Goal: Transaction & Acquisition: Purchase product/service

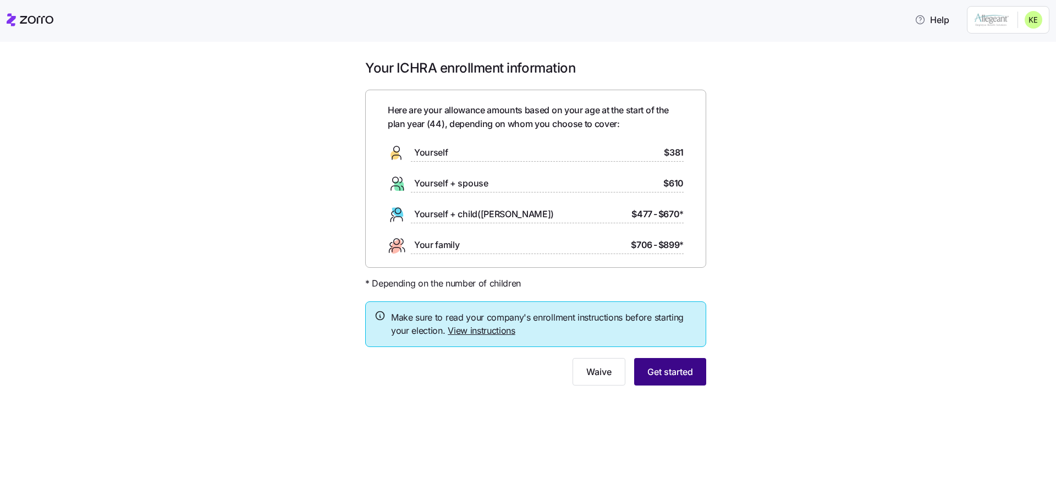
click at [684, 370] on span "Get started" at bounding box center [671, 371] width 46 height 13
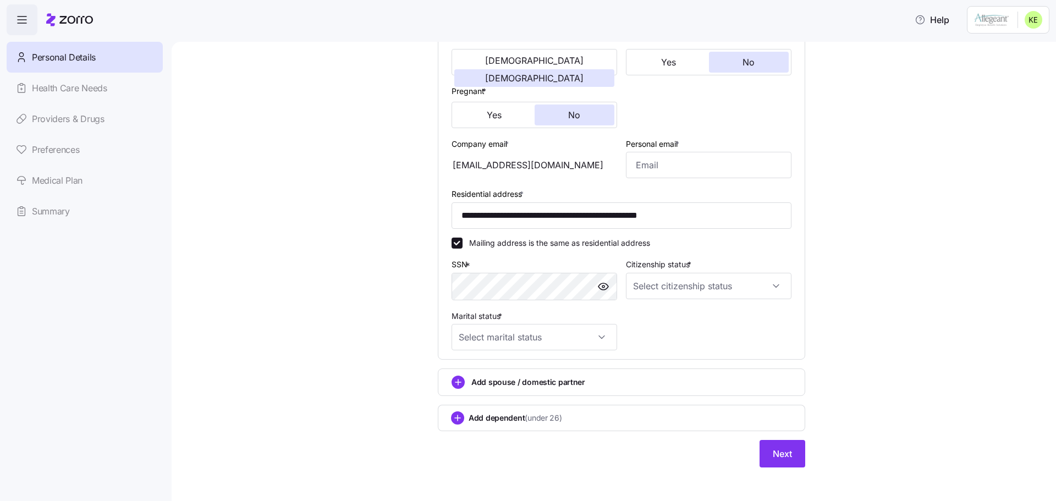
scroll to position [233, 0]
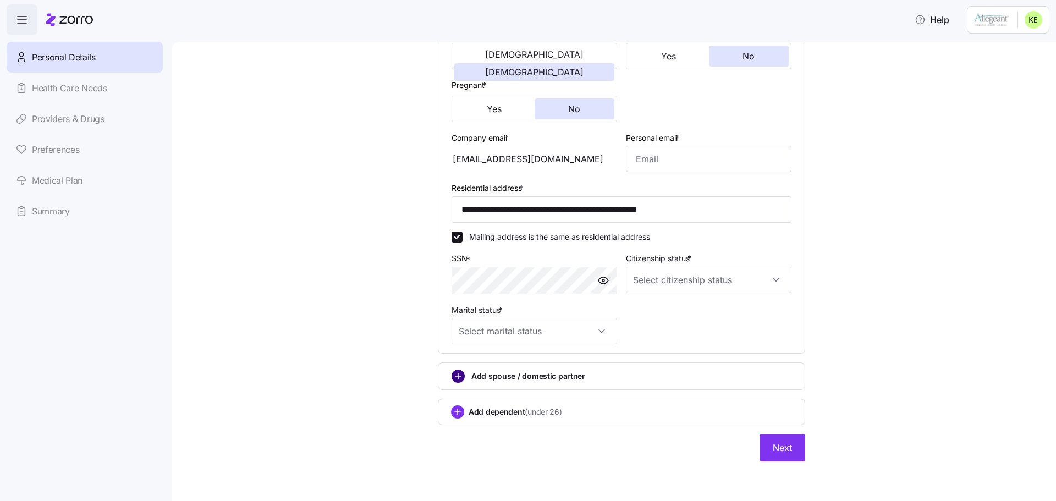
click at [455, 376] on circle "add icon" at bounding box center [458, 376] width 12 height 12
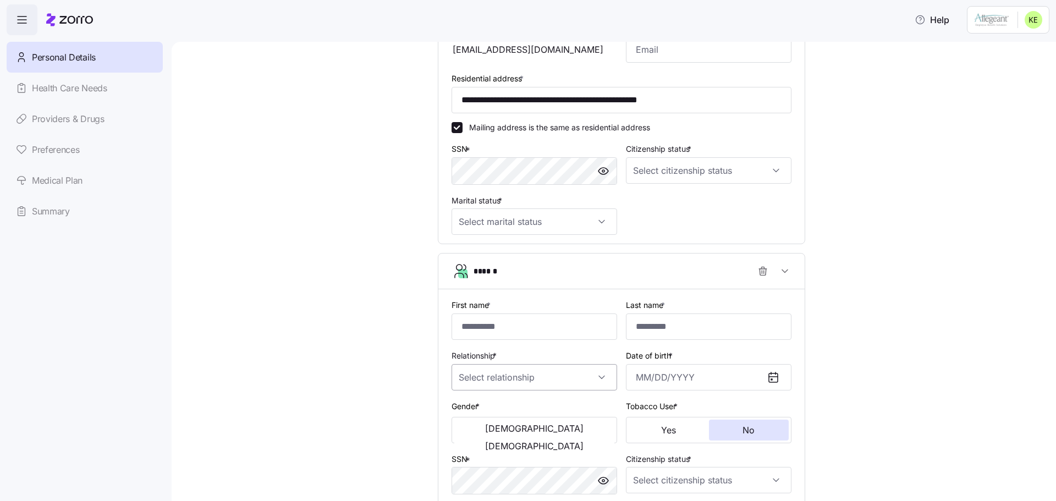
scroll to position [343, 0]
click at [484, 329] on input "First name *" at bounding box center [535, 326] width 166 height 26
type input "**********"
type input "******"
click at [490, 376] on input "Relationship *" at bounding box center [535, 377] width 166 height 26
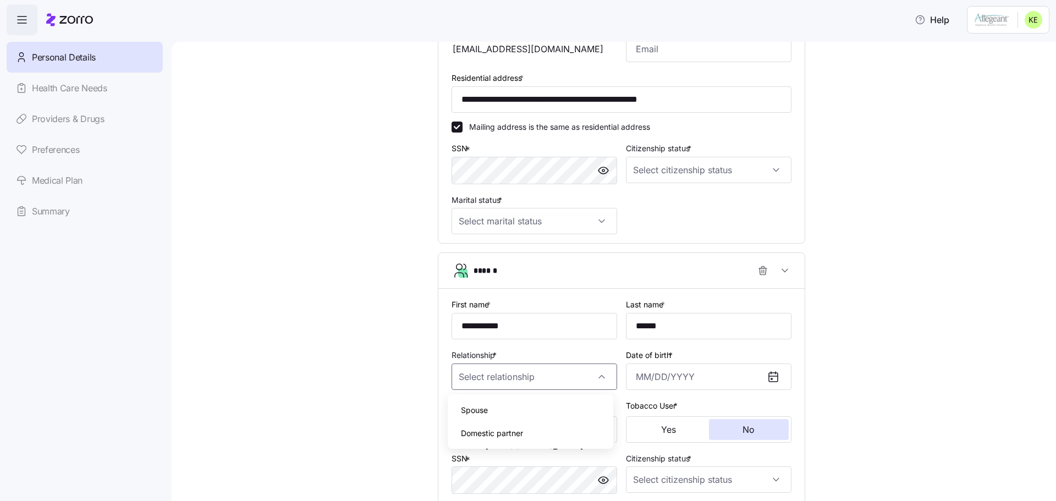
click at [486, 409] on span "Spouse" at bounding box center [474, 410] width 27 height 12
type input "Spouse"
click at [638, 381] on input "Date of birth *" at bounding box center [709, 377] width 166 height 26
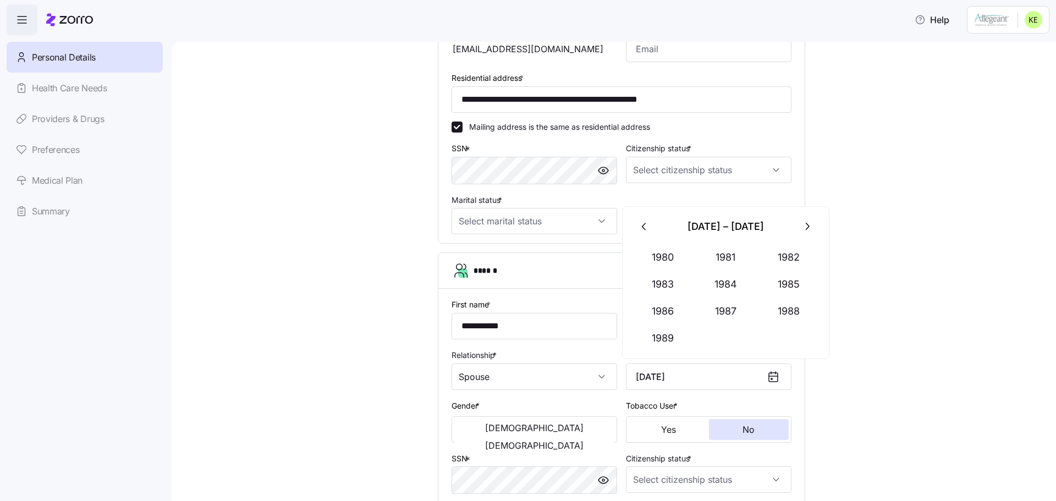
type input "[DATE]"
click at [984, 376] on div "**********" at bounding box center [621, 178] width 838 height 922
click at [568, 441] on span "[DEMOGRAPHIC_DATA]" at bounding box center [534, 445] width 98 height 9
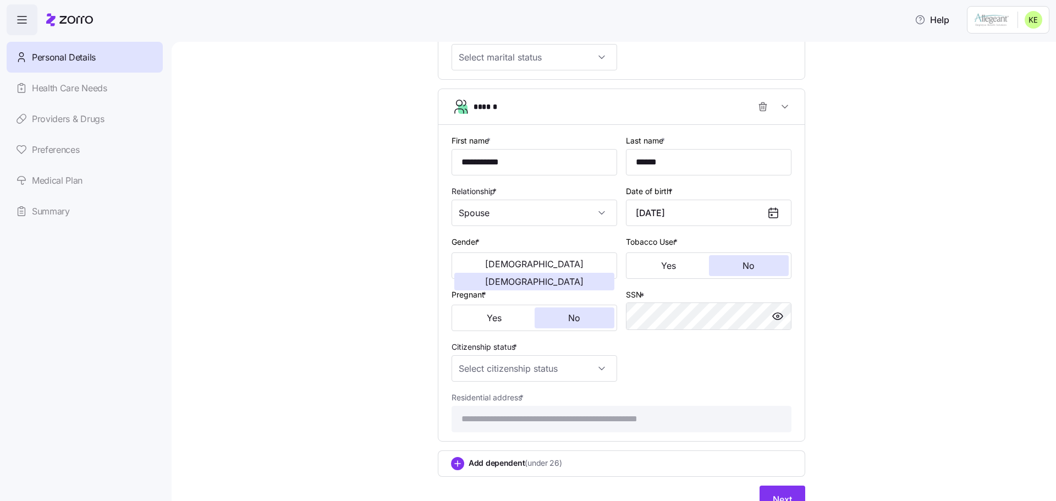
scroll to position [508, 0]
click at [569, 368] on input "Citizenship status *" at bounding box center [535, 367] width 166 height 26
click at [488, 405] on span "[DEMOGRAPHIC_DATA] citizen" at bounding box center [517, 401] width 112 height 12
type input "[DEMOGRAPHIC_DATA] citizen"
click at [848, 389] on div "**********" at bounding box center [621, 39] width 838 height 974
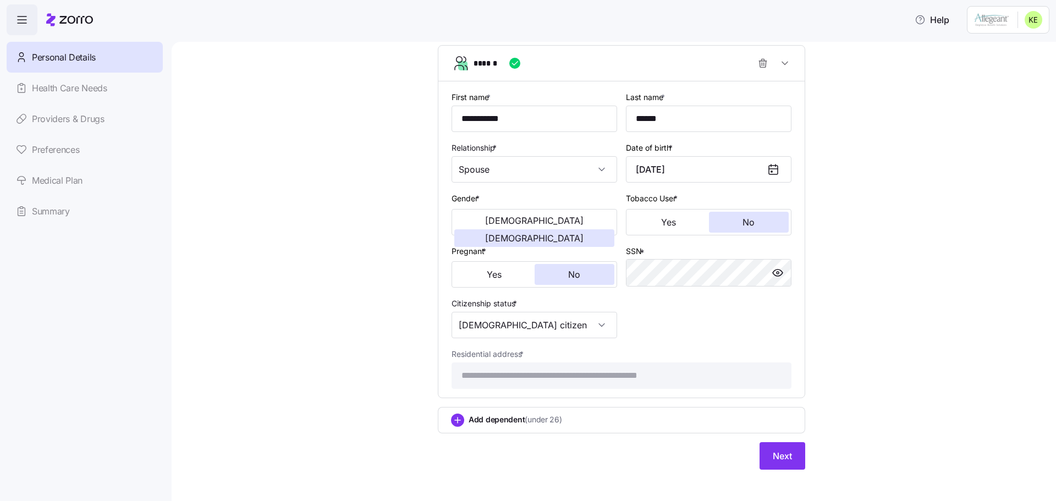
scroll to position [558, 0]
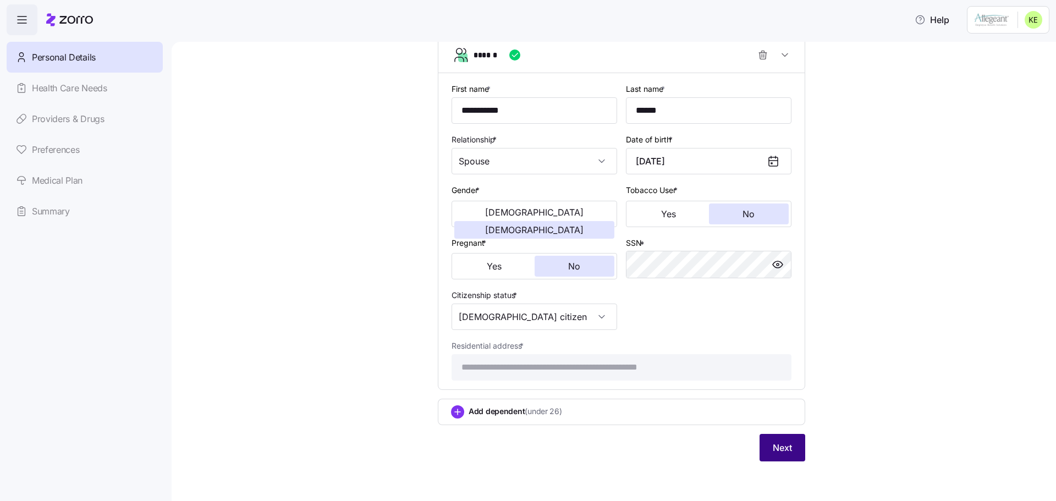
click at [786, 444] on span "Next" at bounding box center [782, 447] width 19 height 13
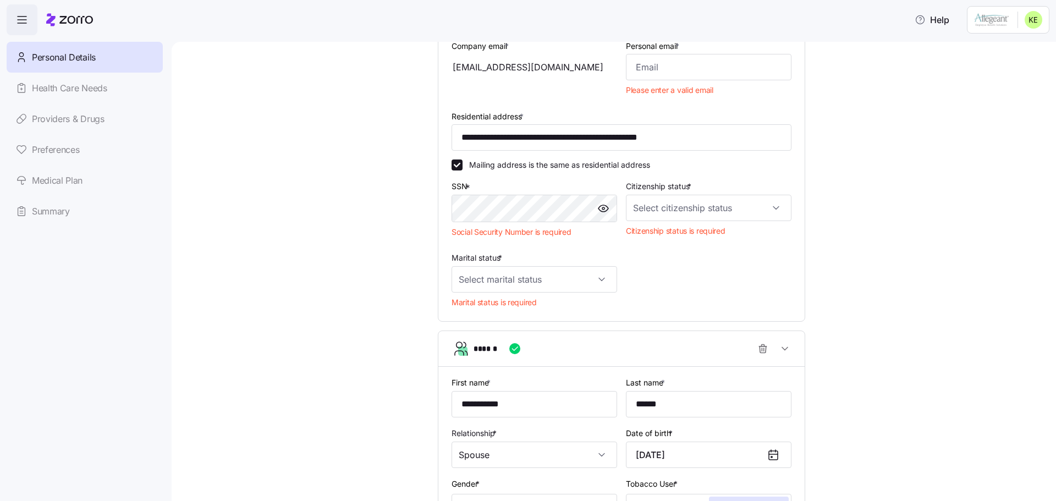
scroll to position [233, 0]
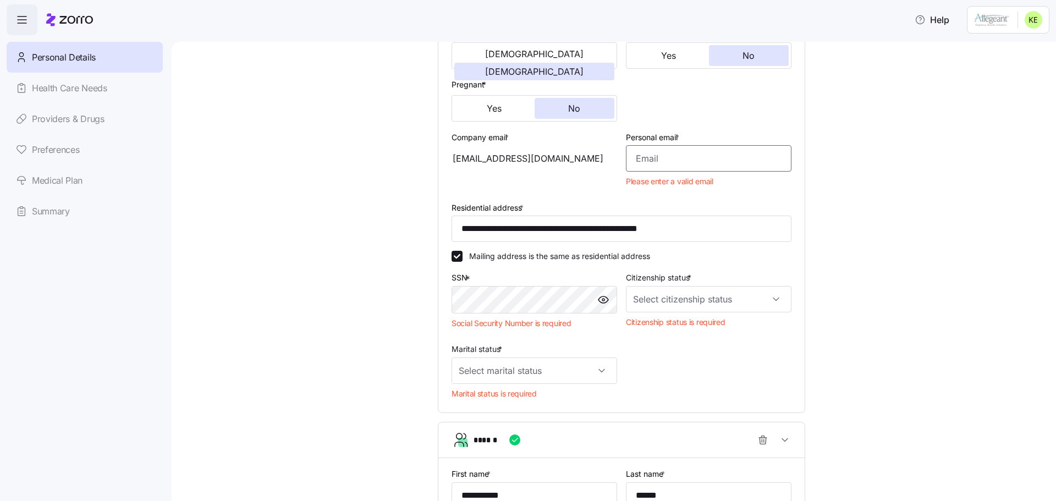
click at [686, 163] on input "Personal email *" at bounding box center [709, 158] width 166 height 26
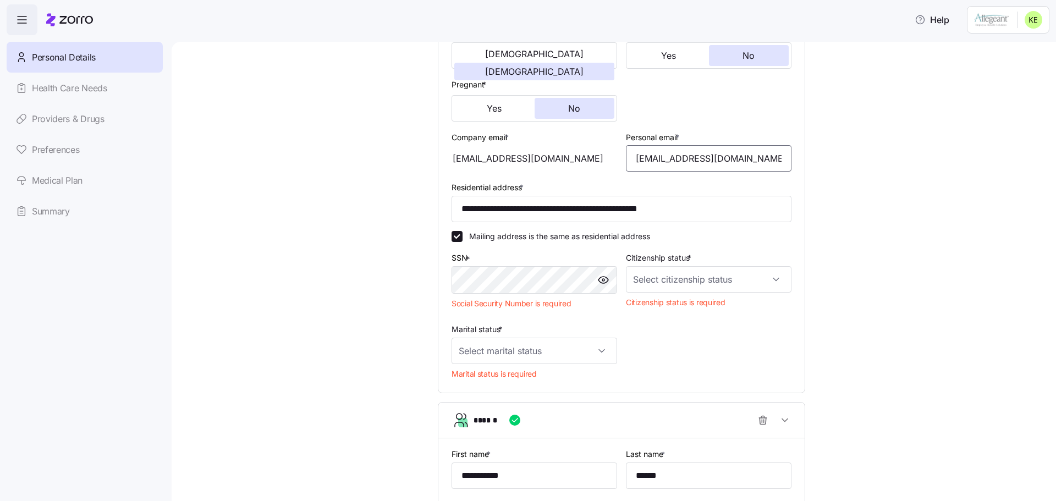
type input "[EMAIL_ADDRESS][DOMAIN_NAME]"
click at [656, 286] on input "Citizenship status *" at bounding box center [709, 279] width 166 height 26
click at [661, 315] on span "[DEMOGRAPHIC_DATA] citizen" at bounding box center [691, 313] width 112 height 12
type input "[DEMOGRAPHIC_DATA] citizen"
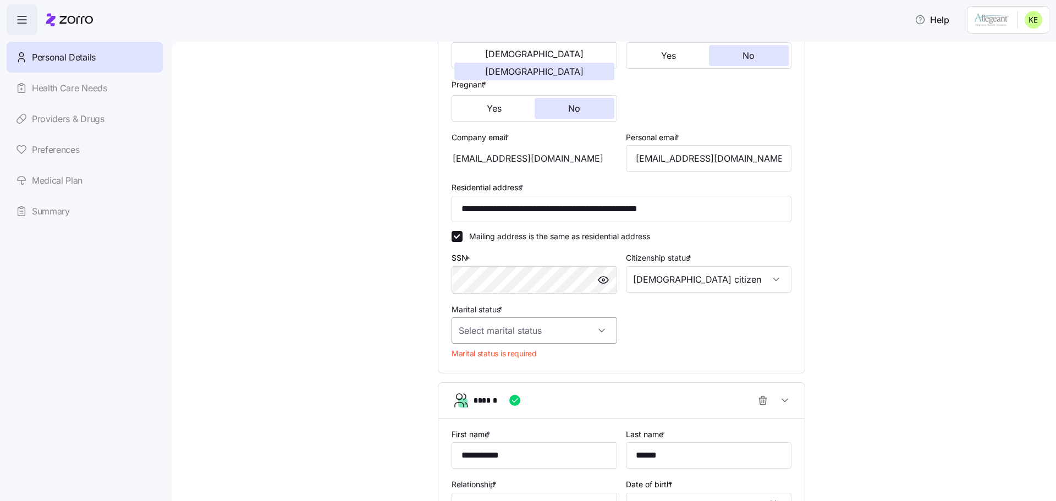
click at [538, 338] on input "Marital status *" at bounding box center [535, 330] width 166 height 26
click at [487, 392] on span "Married" at bounding box center [475, 387] width 28 height 12
type input "Married"
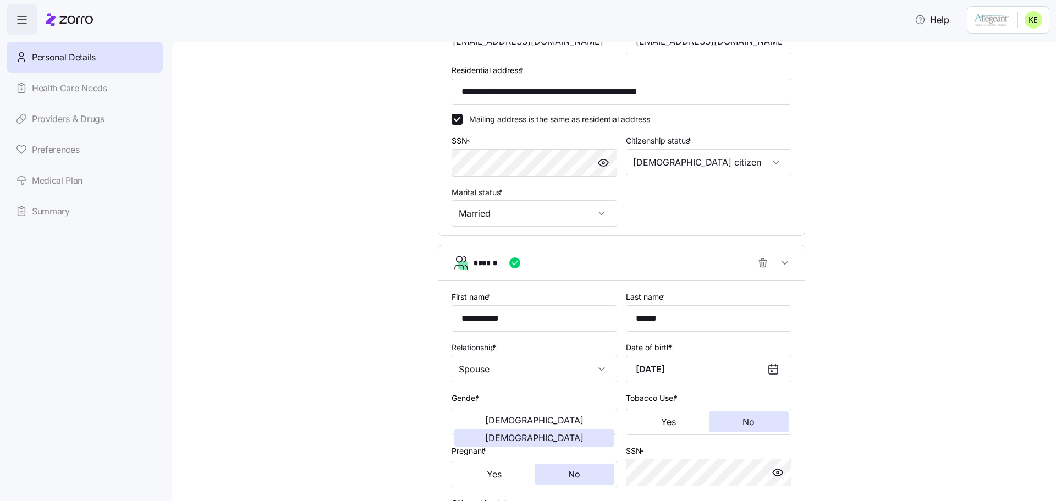
scroll to position [558, 0]
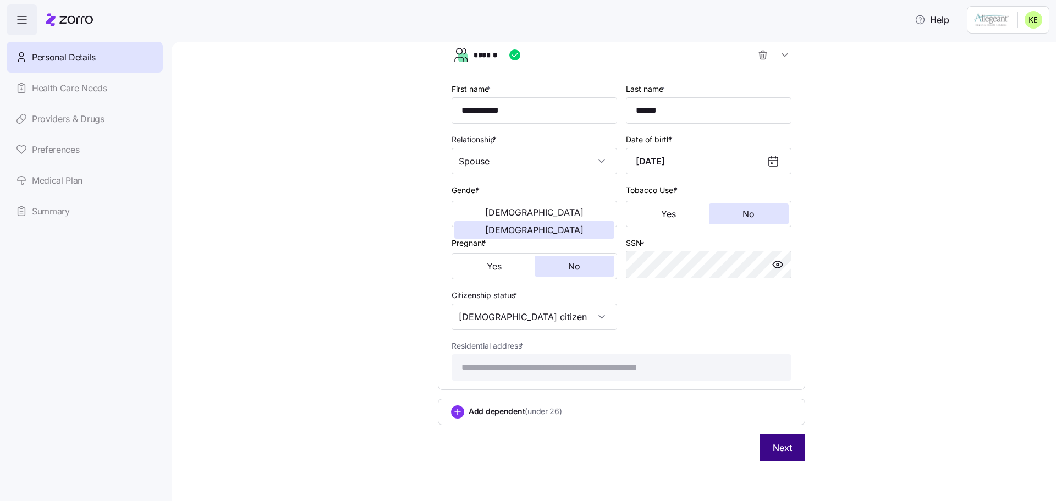
click at [785, 443] on span "Next" at bounding box center [782, 447] width 19 height 13
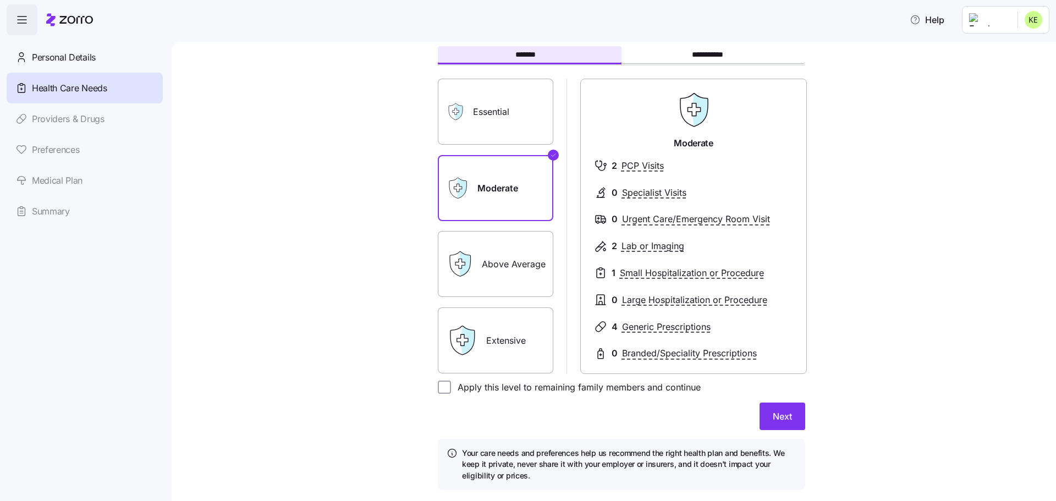
scroll to position [31, 0]
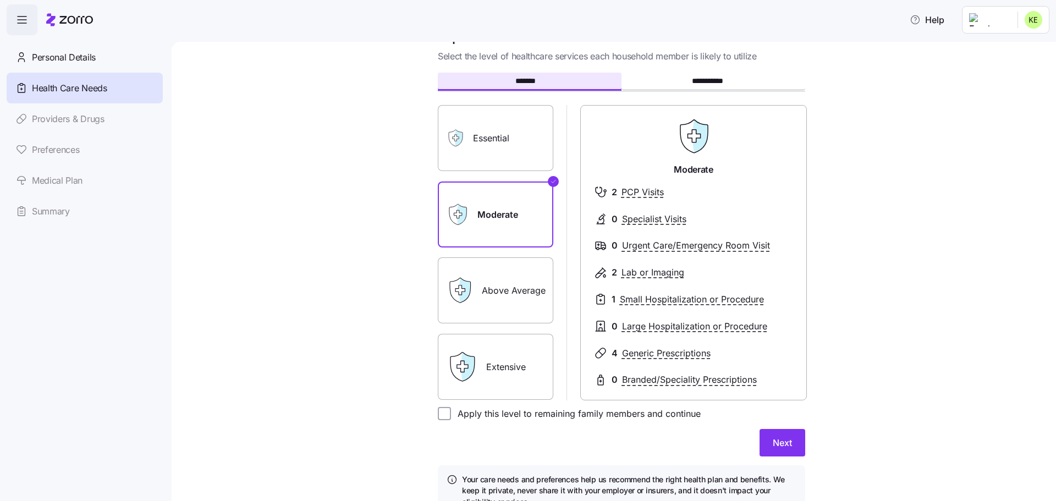
click at [464, 141] on div "Essential" at bounding box center [496, 138] width 116 height 66
click at [496, 147] on label "Essential" at bounding box center [496, 138] width 116 height 66
click at [0, 0] on input "Essential" at bounding box center [0, 0] width 0 height 0
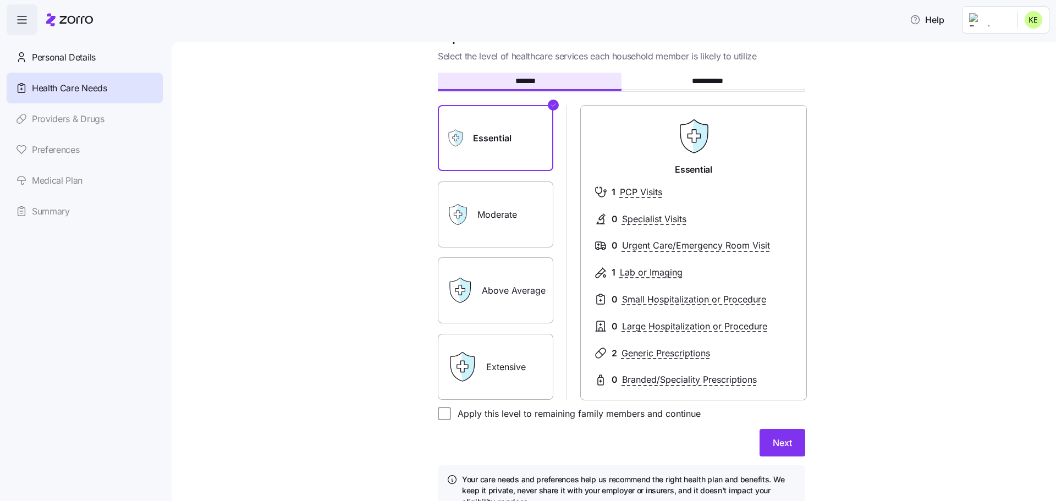
click at [500, 228] on label "Moderate" at bounding box center [496, 215] width 116 height 66
click at [0, 0] on input "Moderate" at bounding box center [0, 0] width 0 height 0
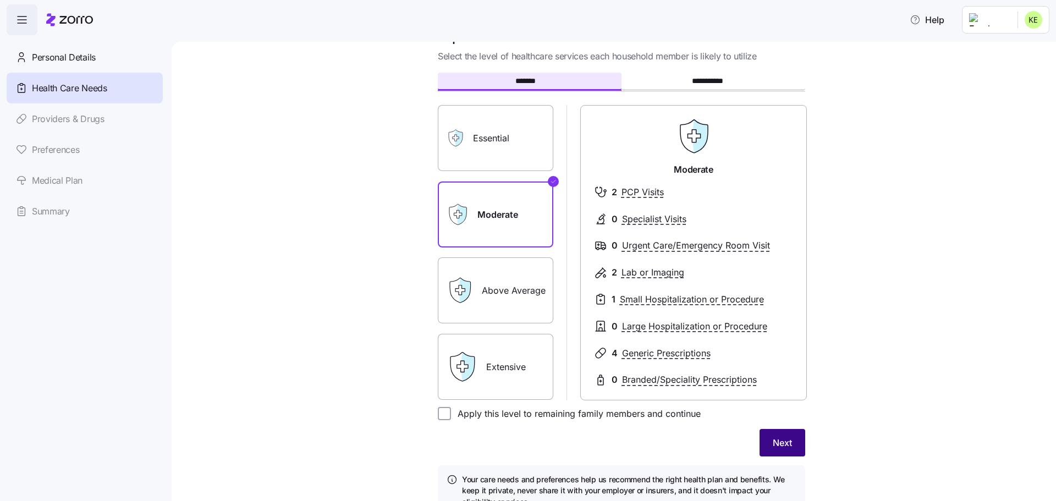
click at [776, 448] on span "Next" at bounding box center [782, 442] width 19 height 13
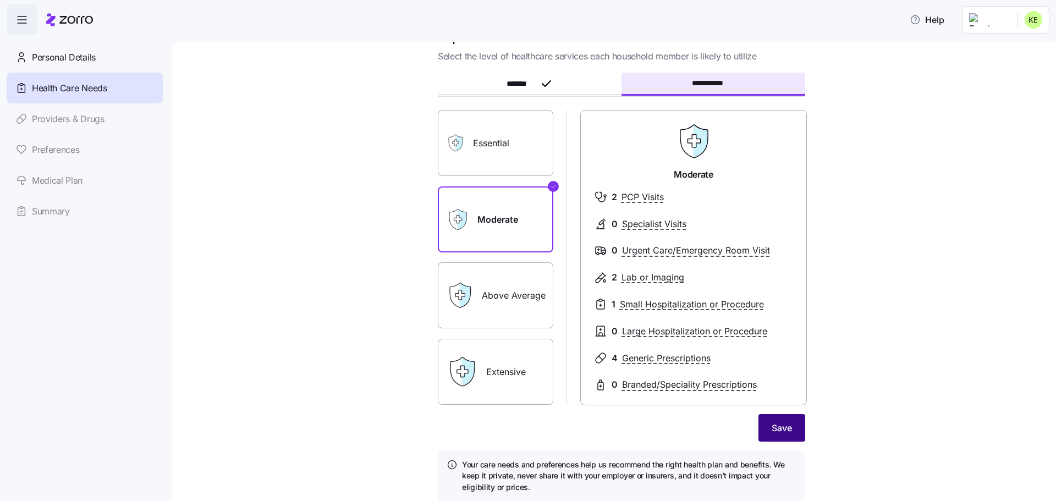
click at [789, 434] on button "Save" at bounding box center [782, 428] width 47 height 28
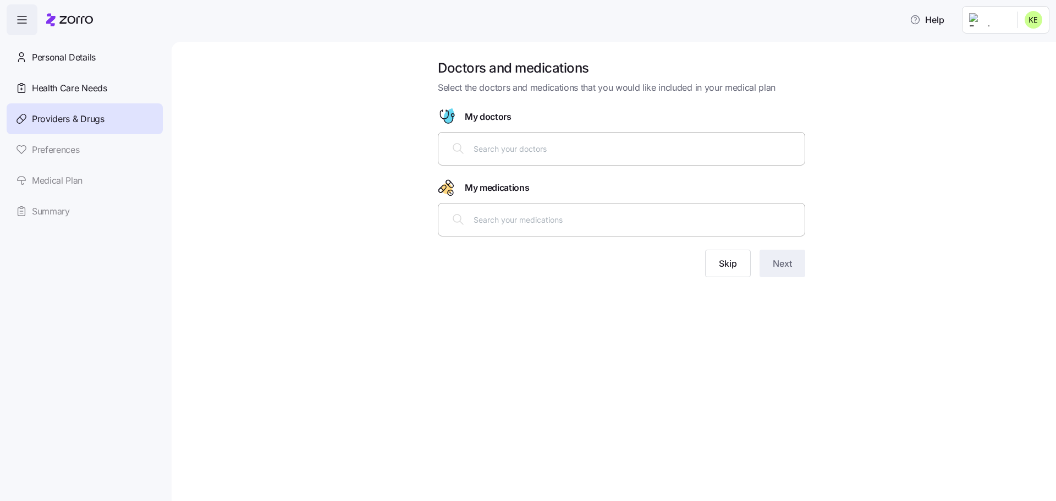
click at [511, 145] on input "text" at bounding box center [636, 148] width 325 height 12
type input "[PERSON_NAME]"
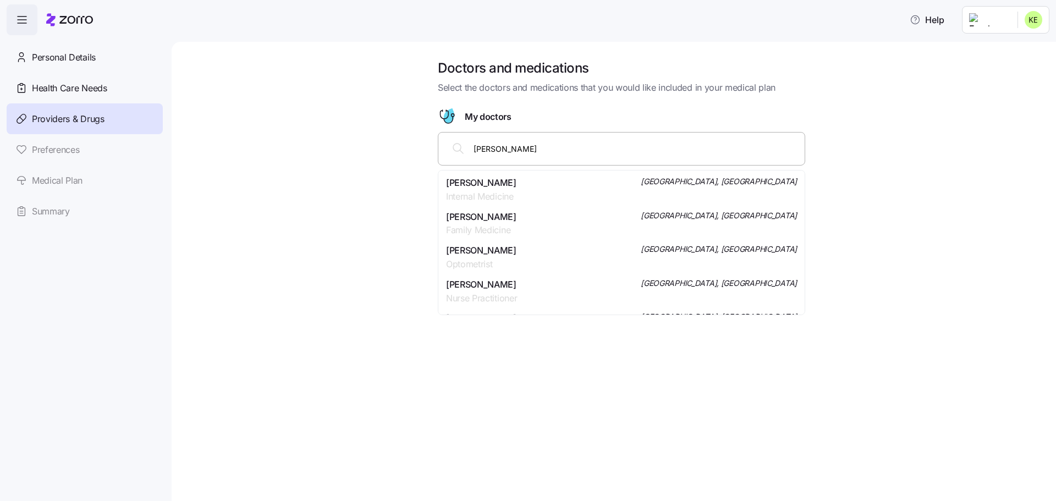
click at [501, 192] on span "Internal Medicine" at bounding box center [481, 197] width 70 height 14
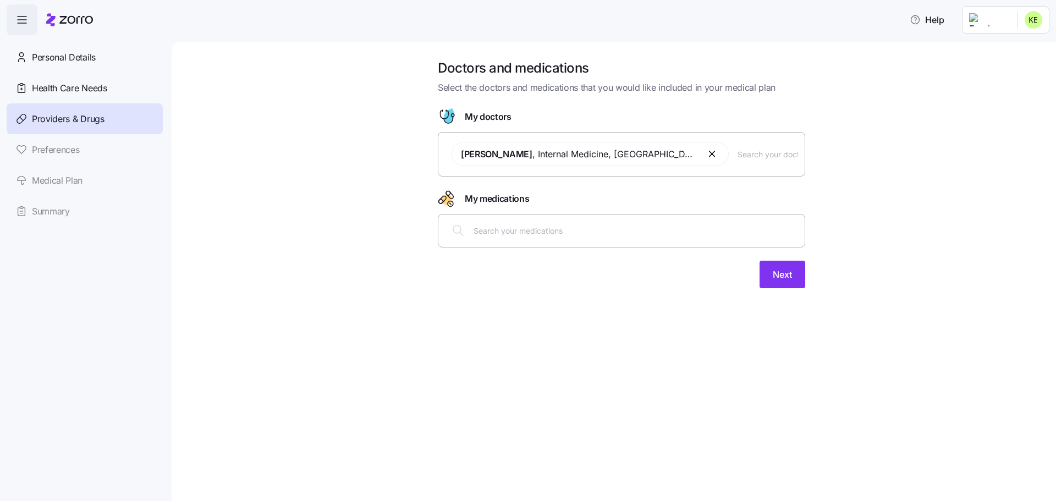
click at [526, 232] on input "text" at bounding box center [636, 230] width 325 height 12
type input "[MEDICAL_DATA]"
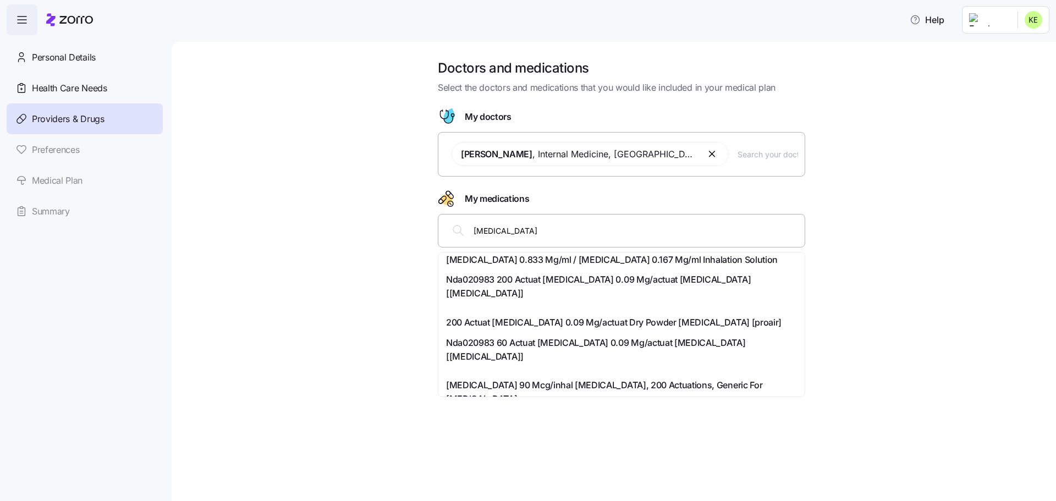
scroll to position [165, 0]
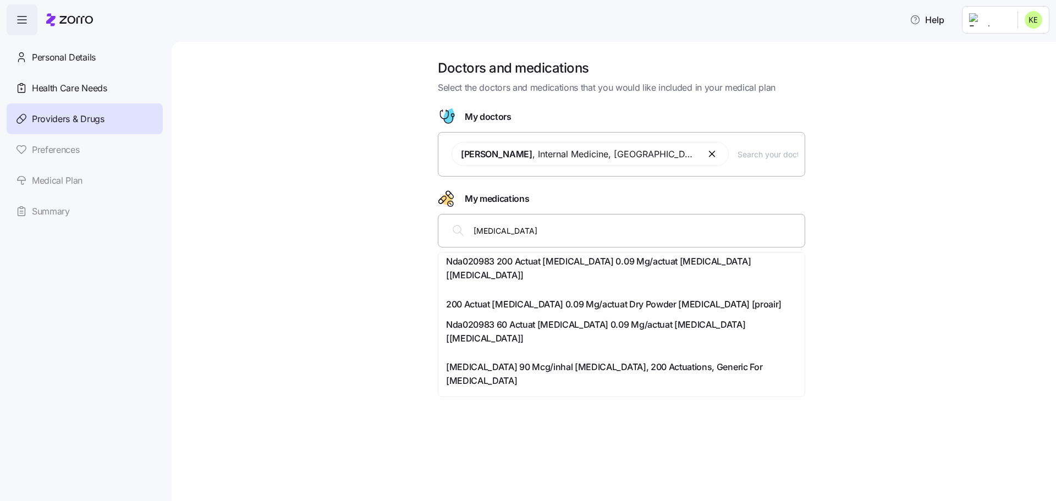
click at [582, 360] on span "[MEDICAL_DATA] 90 Mcg/inhal [MEDICAL_DATA], 200 Actuations, Generic For [MEDICA…" at bounding box center [621, 374] width 351 height 28
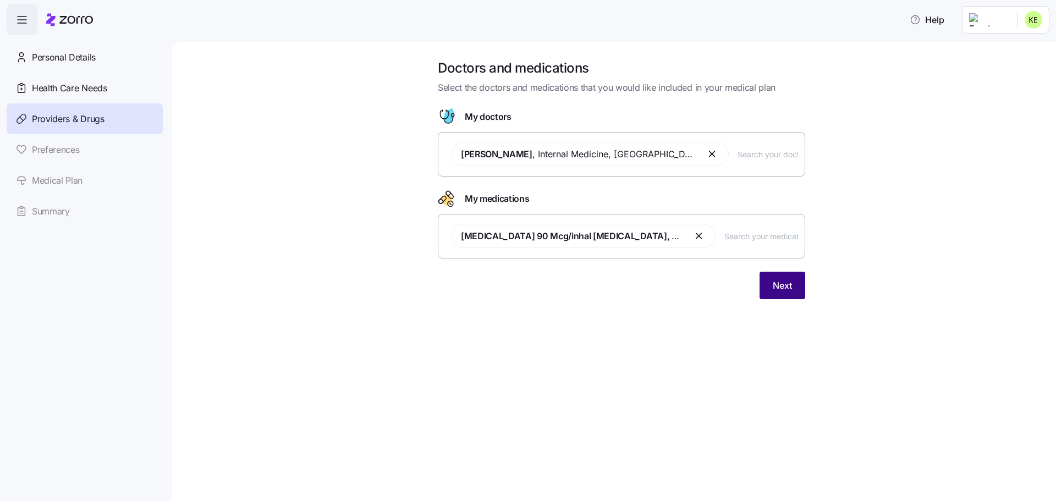
click at [778, 286] on span "Next" at bounding box center [782, 285] width 19 height 13
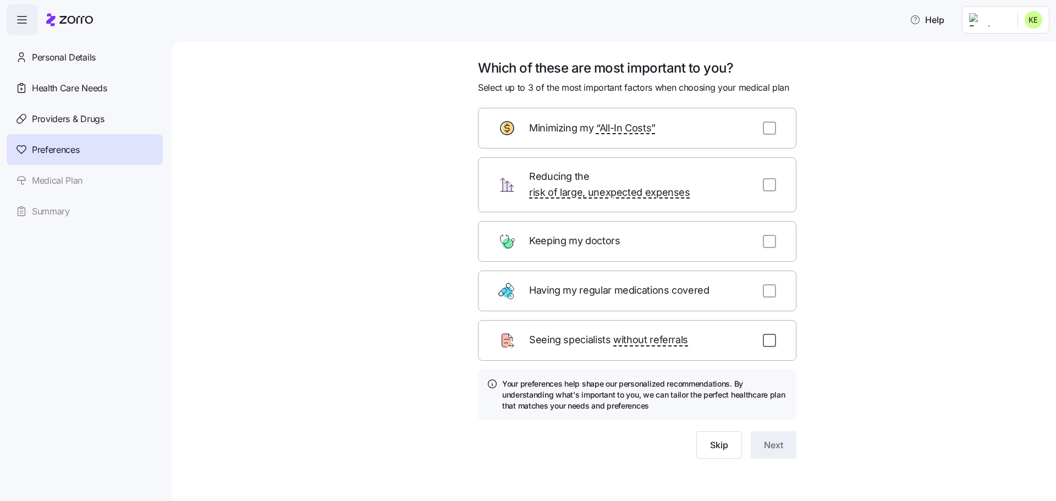
click at [766, 334] on input "checkbox" at bounding box center [769, 340] width 13 height 13
checkbox input "true"
click at [769, 284] on input "checkbox" at bounding box center [769, 290] width 13 height 13
click at [772, 284] on input "checkbox" at bounding box center [769, 290] width 13 height 13
checkbox input "false"
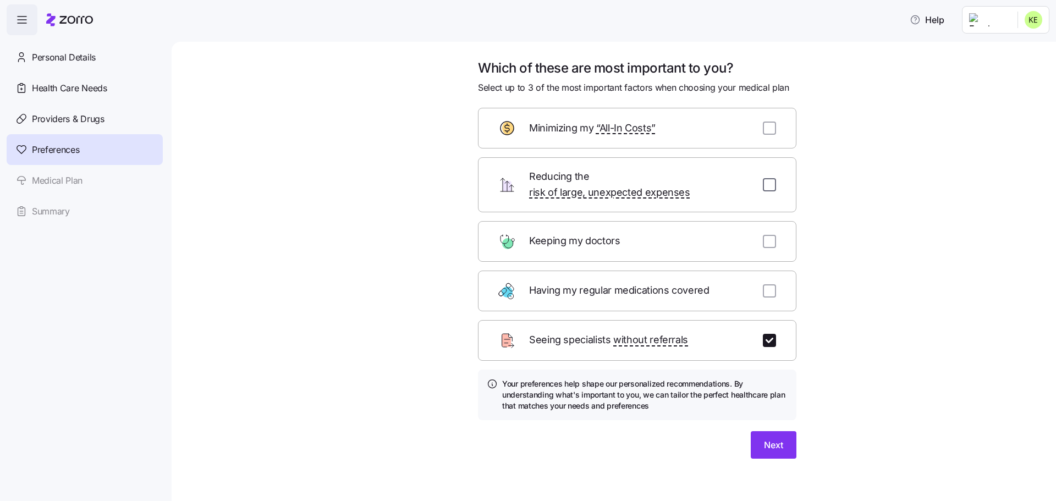
click at [771, 178] on input "checkbox" at bounding box center [769, 184] width 13 height 13
checkbox input "true"
click at [765, 235] on input "checkbox" at bounding box center [769, 241] width 13 height 13
checkbox input "true"
click at [770, 438] on span "Next" at bounding box center [773, 444] width 19 height 13
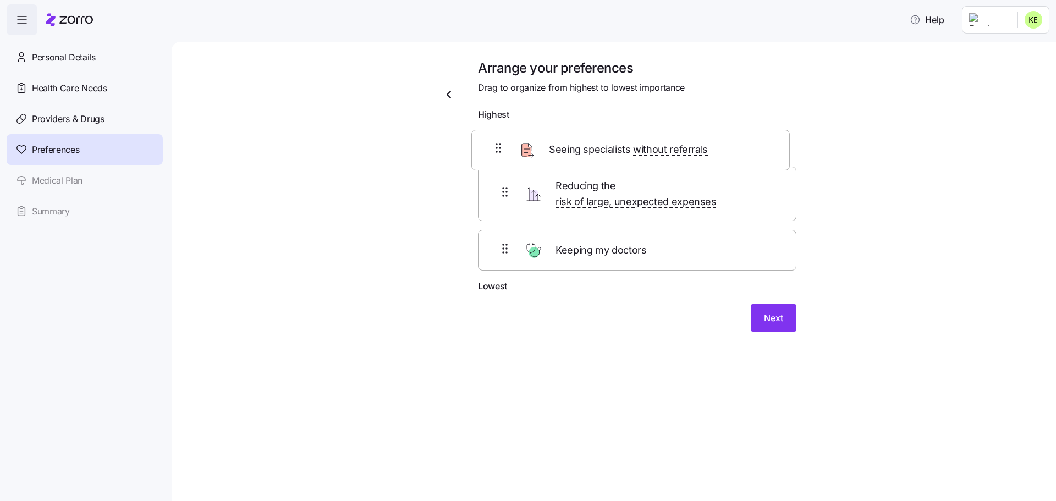
drag, startPoint x: 606, startPoint y: 253, endPoint x: 599, endPoint y: 155, distance: 98.7
click at [599, 155] on div "Reducing the risk of large, unexpected expenses Keeping my doctors Seeing speci…" at bounding box center [637, 203] width 319 height 154
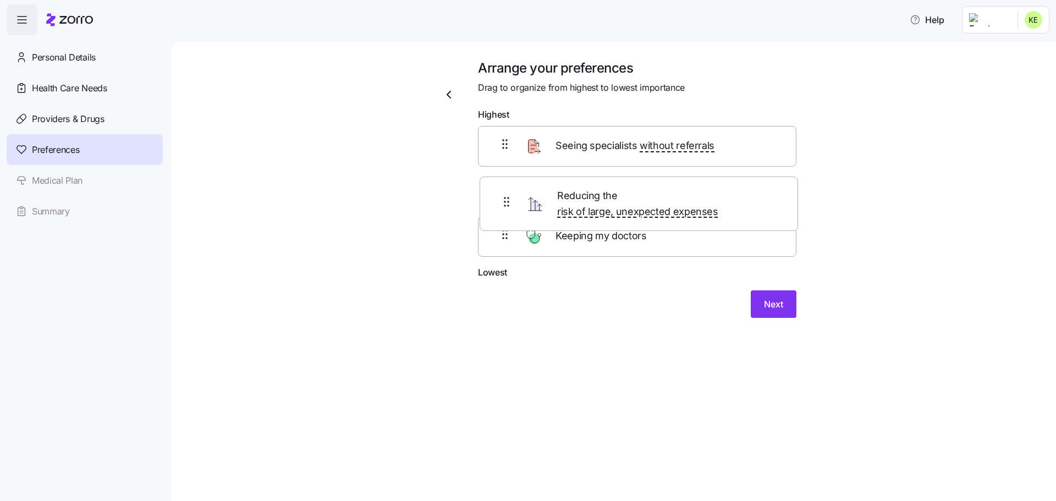
drag, startPoint x: 626, startPoint y: 253, endPoint x: 627, endPoint y: 204, distance: 48.4
click at [627, 204] on div "Seeing specialists without referrals Keeping my doctors Reducing the risk of la…" at bounding box center [637, 196] width 319 height 140
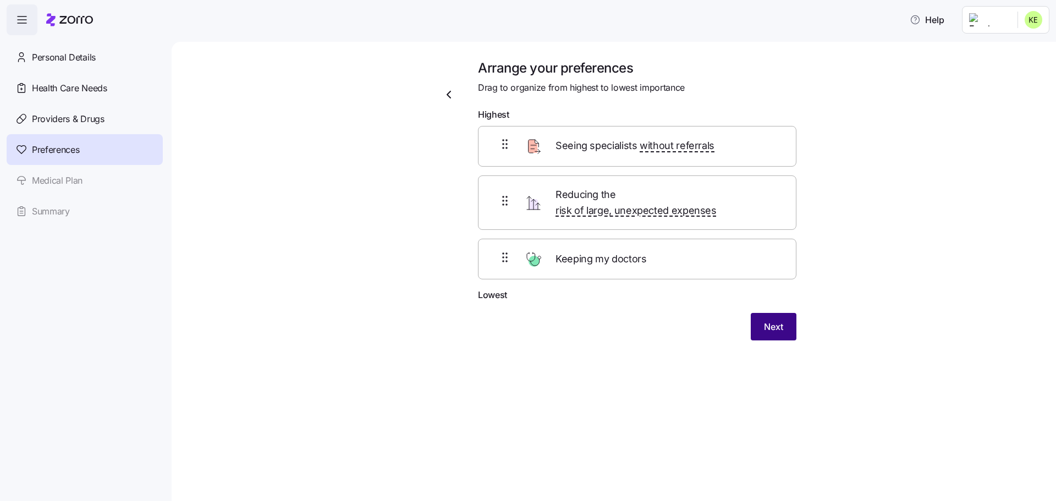
click at [771, 320] on span "Next" at bounding box center [773, 326] width 19 height 13
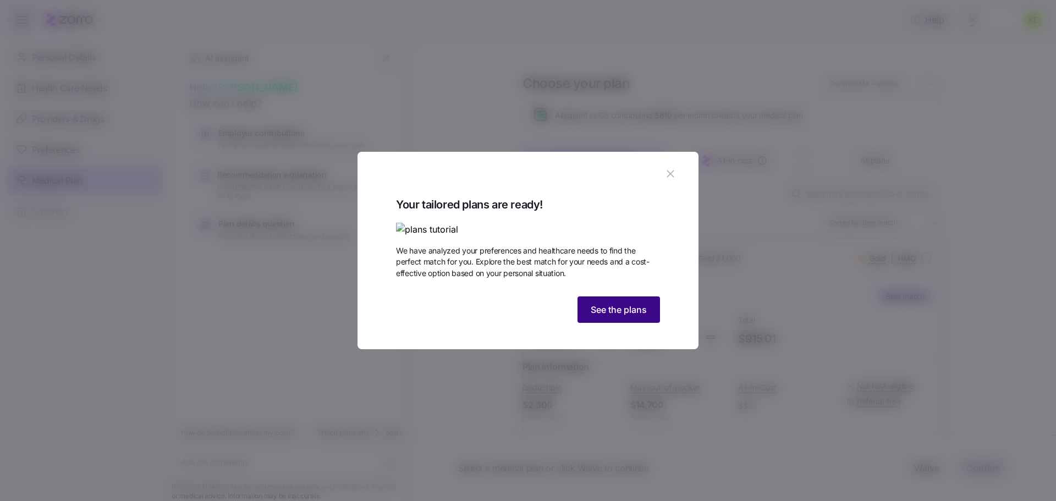
click at [605, 316] on span "See the plans" at bounding box center [619, 309] width 56 height 13
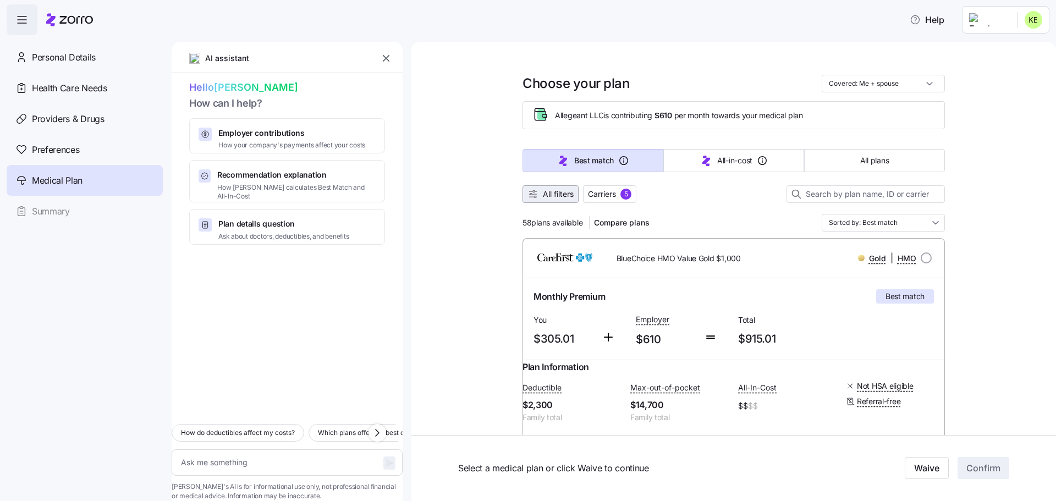
click at [550, 196] on span "All filters" at bounding box center [558, 194] width 31 height 11
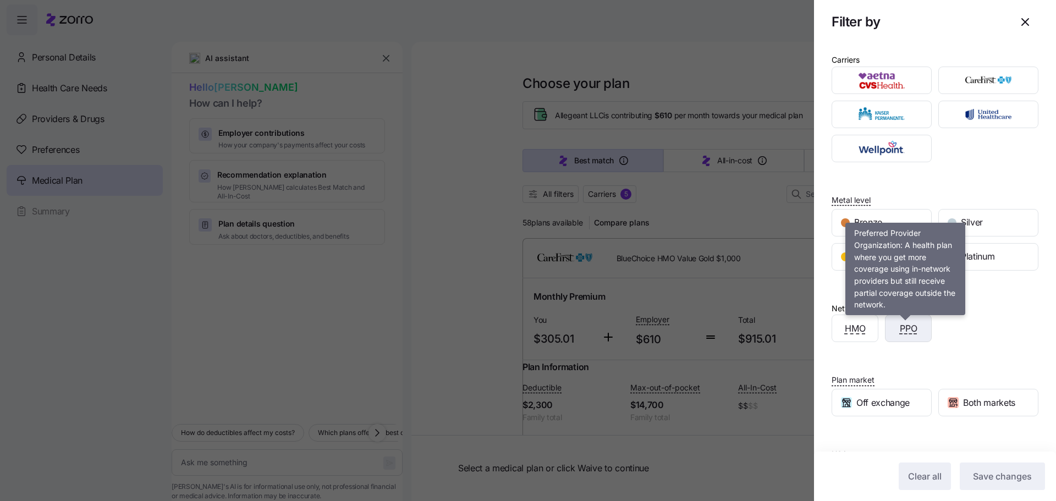
click at [907, 330] on span "PPO" at bounding box center [909, 329] width 18 height 14
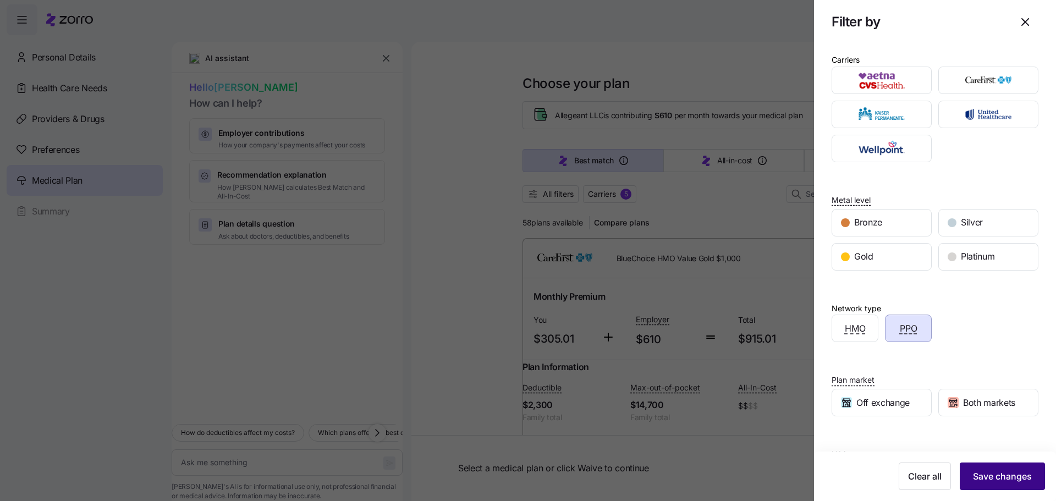
click at [1009, 474] on span "Save changes" at bounding box center [1002, 476] width 59 height 13
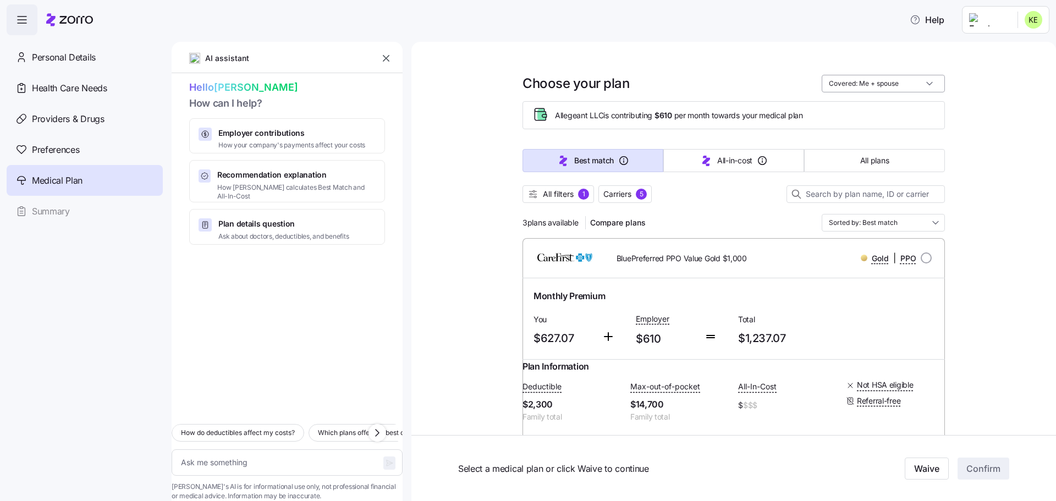
click at [879, 87] on input "Covered: Me + spouse" at bounding box center [883, 84] width 123 height 18
click at [843, 109] on div "Just me" at bounding box center [880, 110] width 114 height 19
type textarea "x"
type input "Covered: Just me"
click at [857, 84] on input "Covered: Just me" at bounding box center [883, 84] width 123 height 18
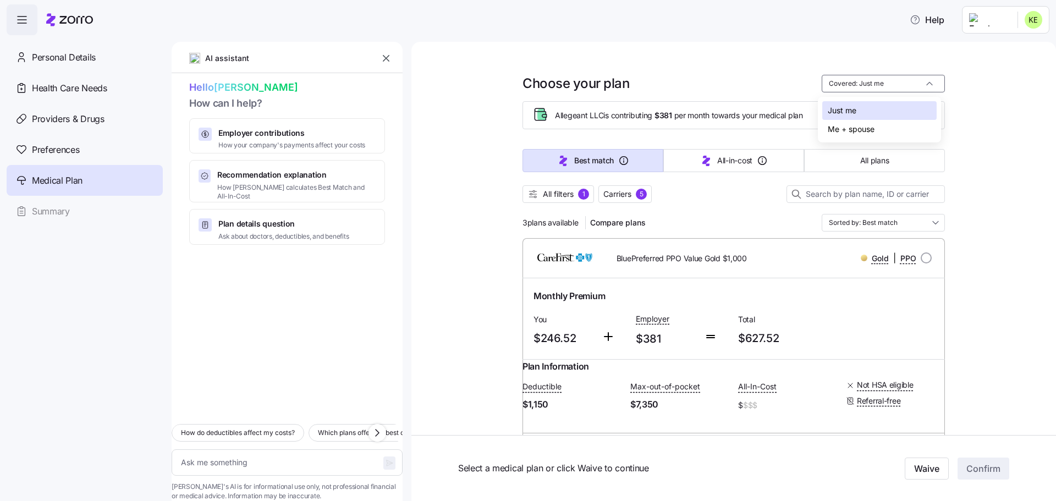
click at [841, 134] on div "Me + spouse" at bounding box center [880, 129] width 114 height 19
type textarea "x"
type input "Covered: Me + spouse"
click at [907, 220] on input "Sorted by: Best match" at bounding box center [883, 223] width 123 height 18
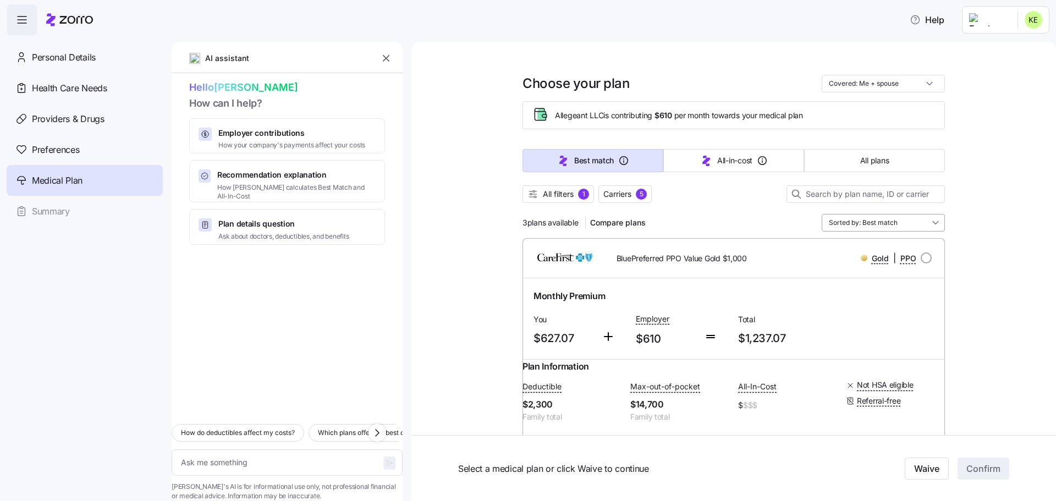
click at [897, 226] on input "Sorted by: Best match" at bounding box center [883, 223] width 123 height 18
click at [842, 308] on div "Deductible" at bounding box center [880, 305] width 114 height 19
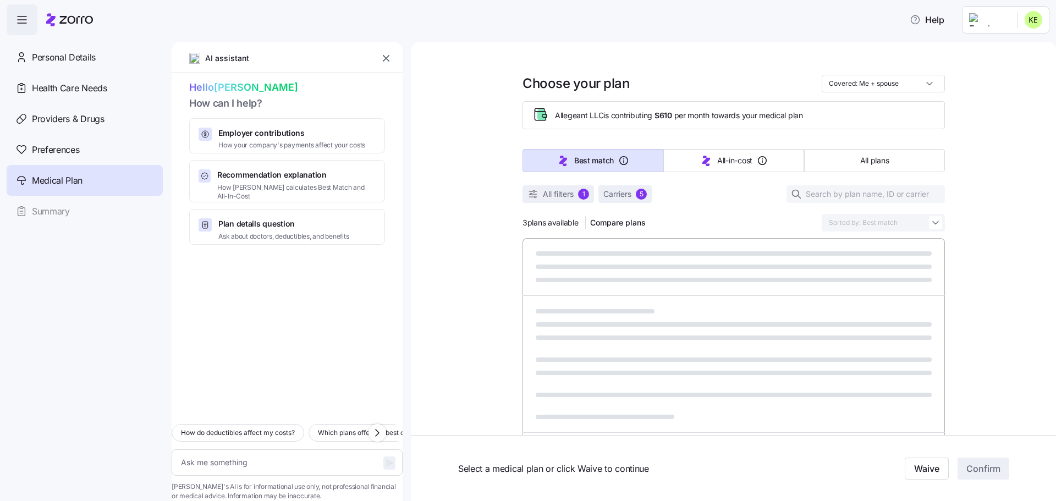
type textarea "x"
type input "Sorted by: Deductible"
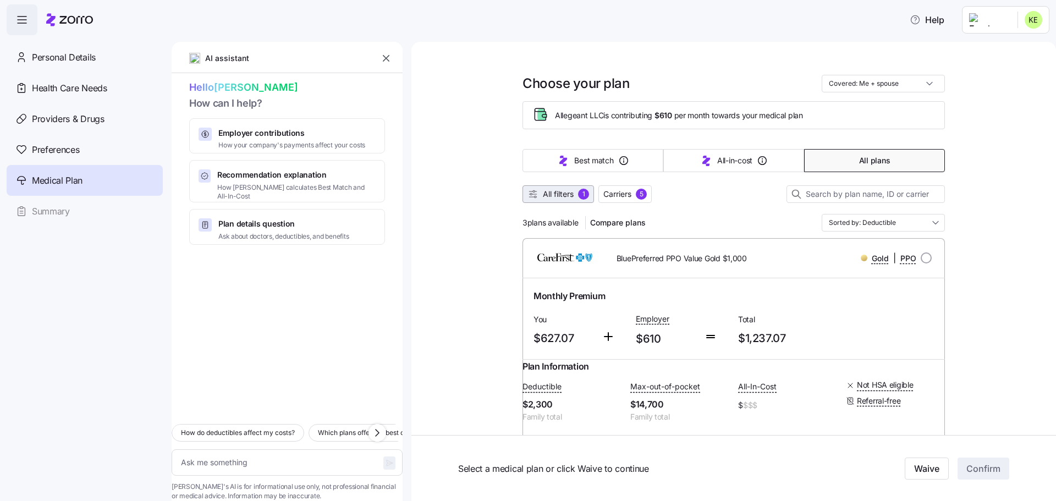
click at [558, 194] on span "All filters" at bounding box center [558, 194] width 31 height 11
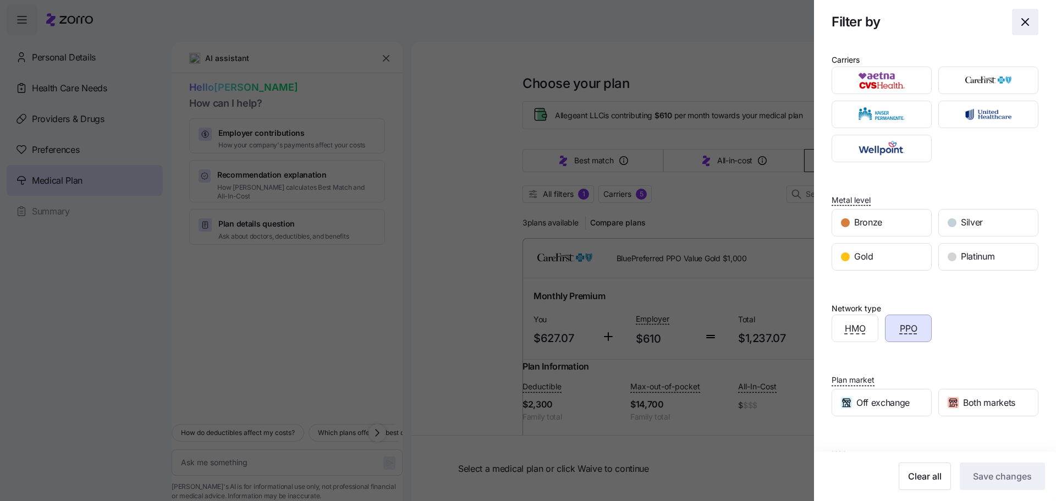
click at [1019, 24] on icon "button" at bounding box center [1025, 21] width 13 height 13
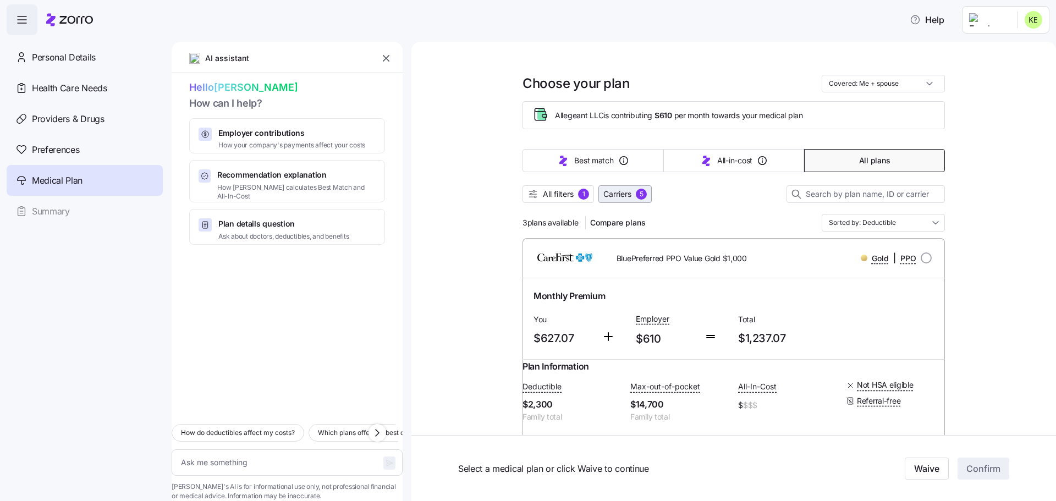
click at [608, 196] on span "Carriers" at bounding box center [618, 194] width 28 height 11
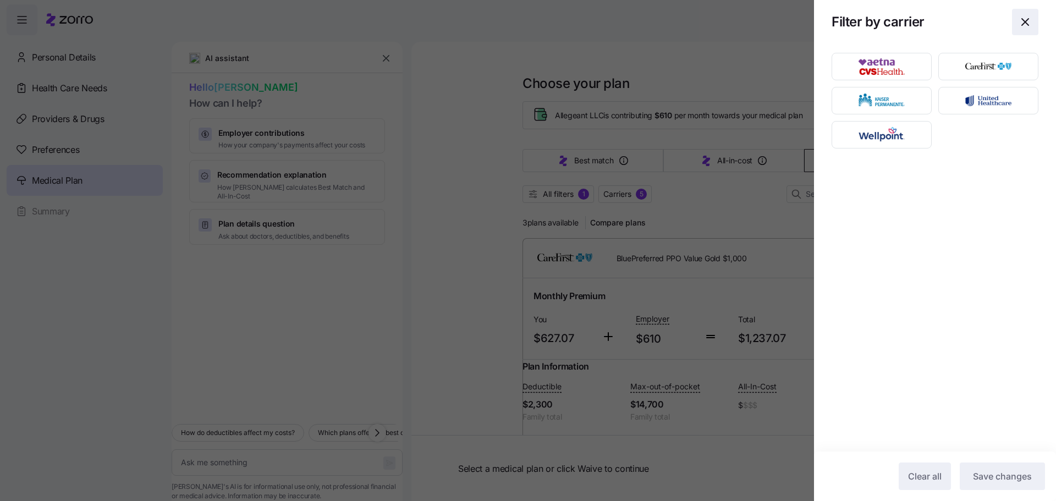
click at [1027, 26] on icon "button" at bounding box center [1025, 21] width 13 height 13
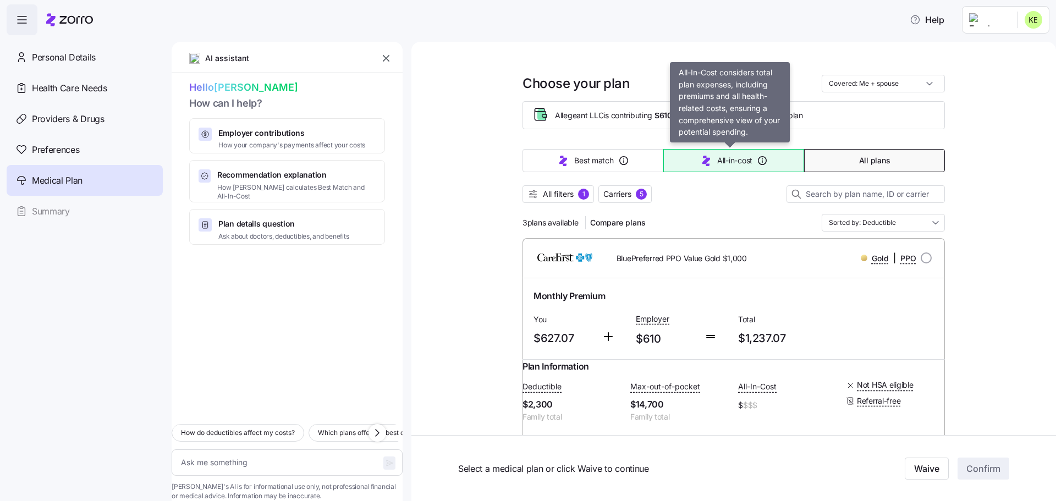
click at [704, 161] on icon "button" at bounding box center [707, 161] width 8 height 10
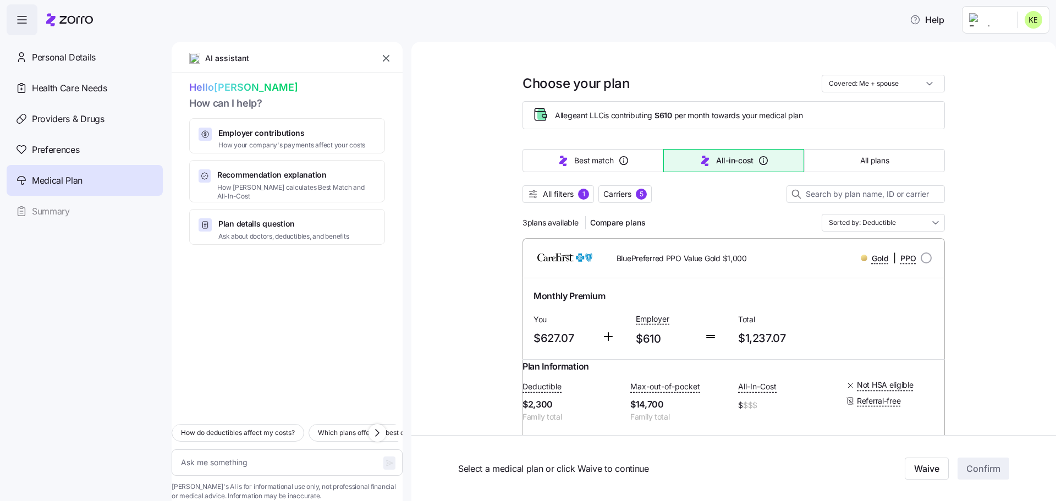
type textarea "x"
type input "Sorted by: All-in-cost"
click at [562, 199] on span "All filters" at bounding box center [558, 194] width 31 height 11
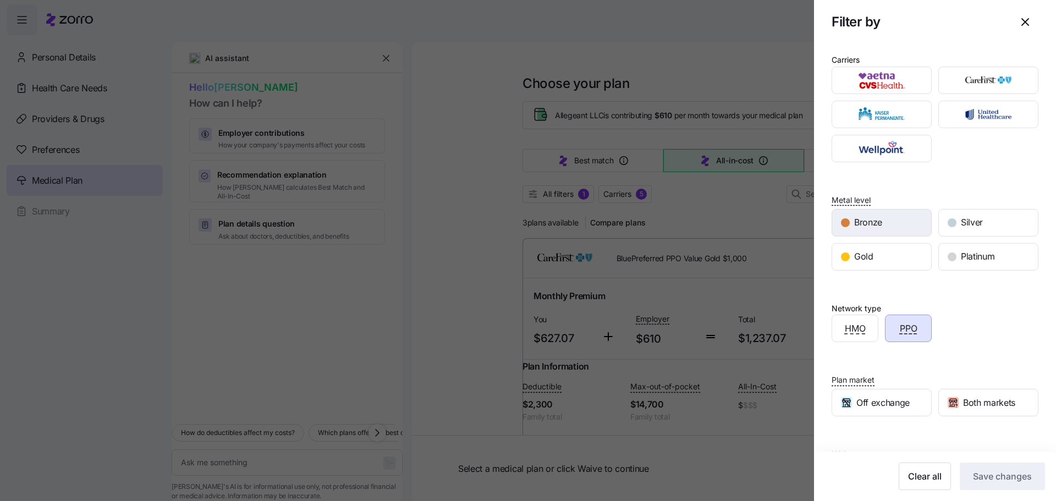
scroll to position [57, 0]
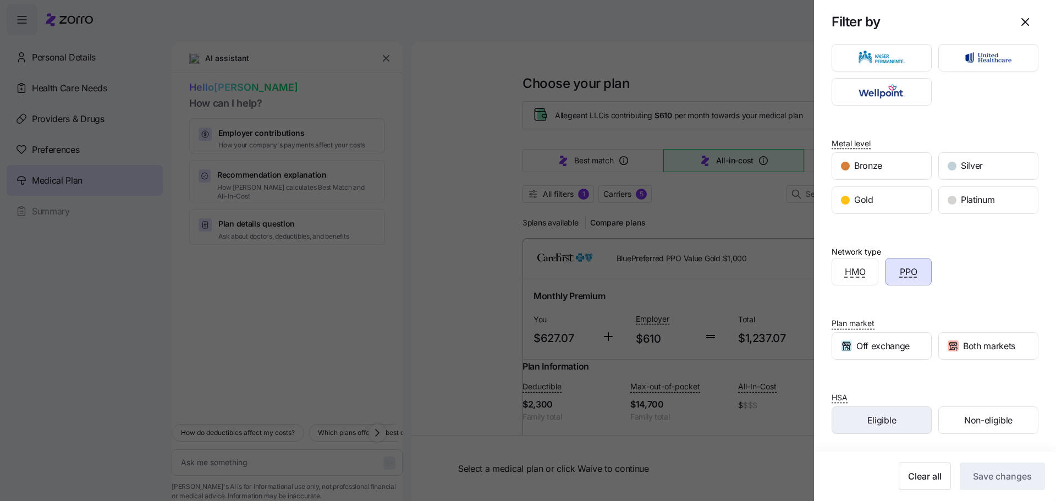
click at [880, 426] on span "Eligible" at bounding box center [882, 421] width 29 height 14
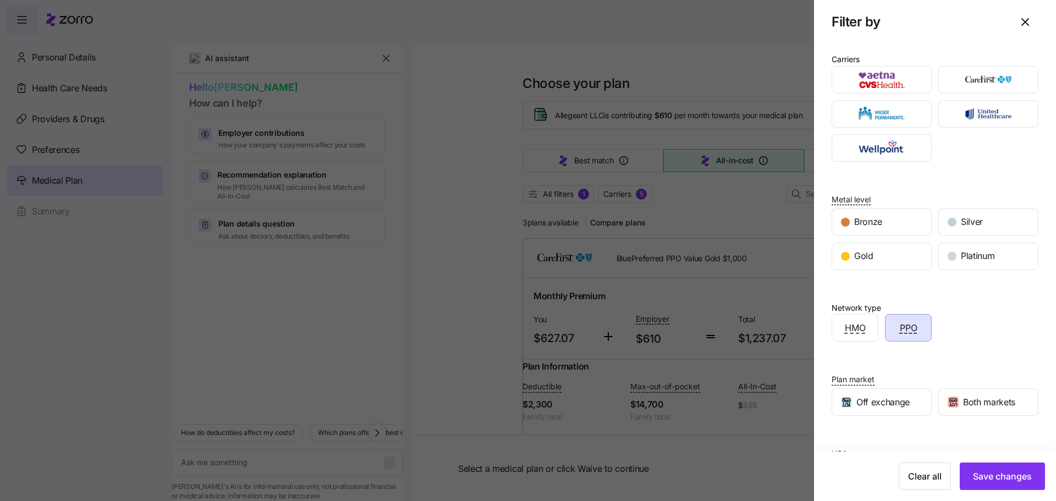
scroll to position [0, 0]
click at [986, 475] on span "Save changes" at bounding box center [1002, 476] width 59 height 13
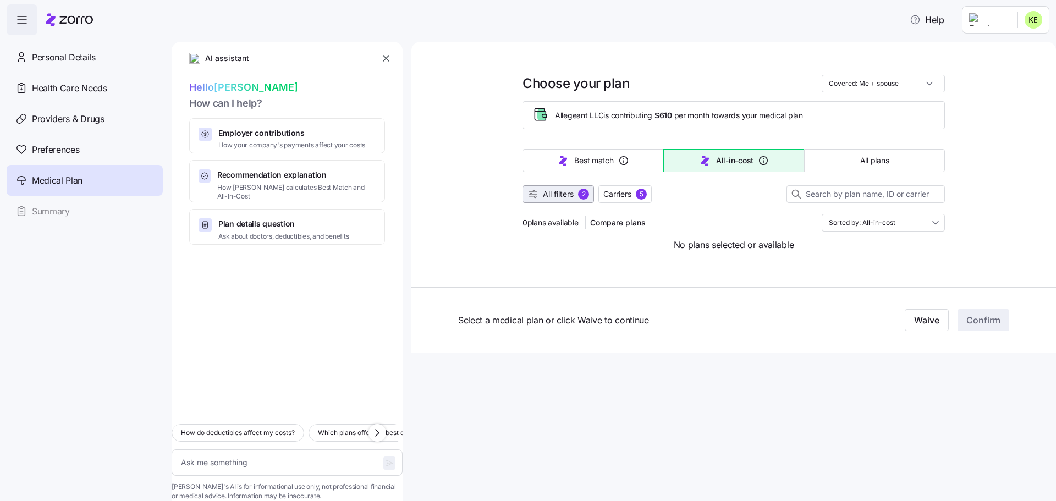
click at [566, 195] on span "All filters" at bounding box center [558, 194] width 31 height 11
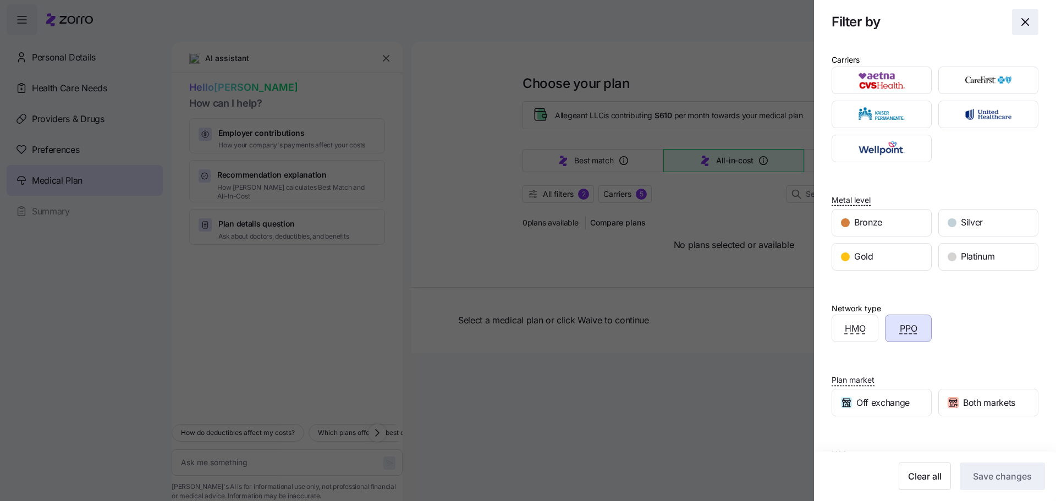
click at [1022, 24] on icon "button" at bounding box center [1025, 22] width 7 height 7
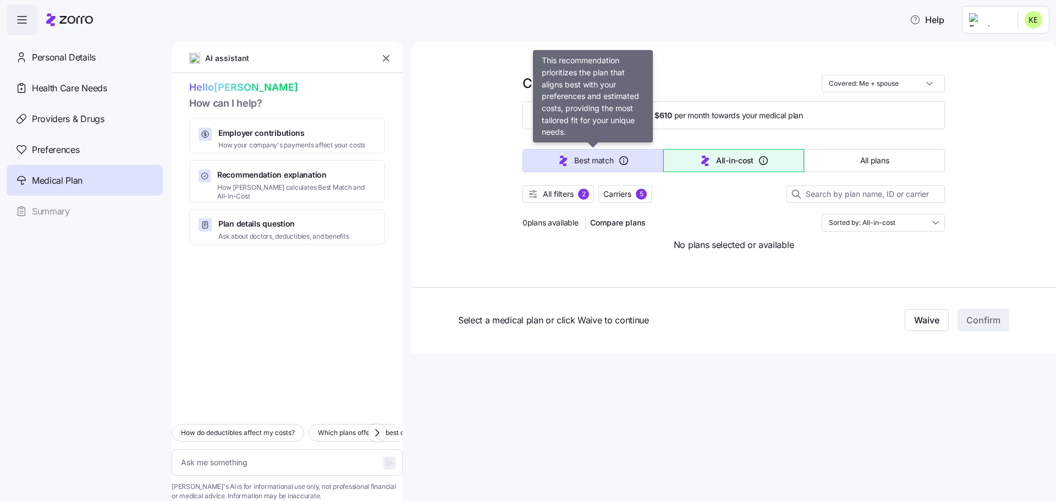
click at [595, 162] on span "Best match" at bounding box center [593, 160] width 39 height 11
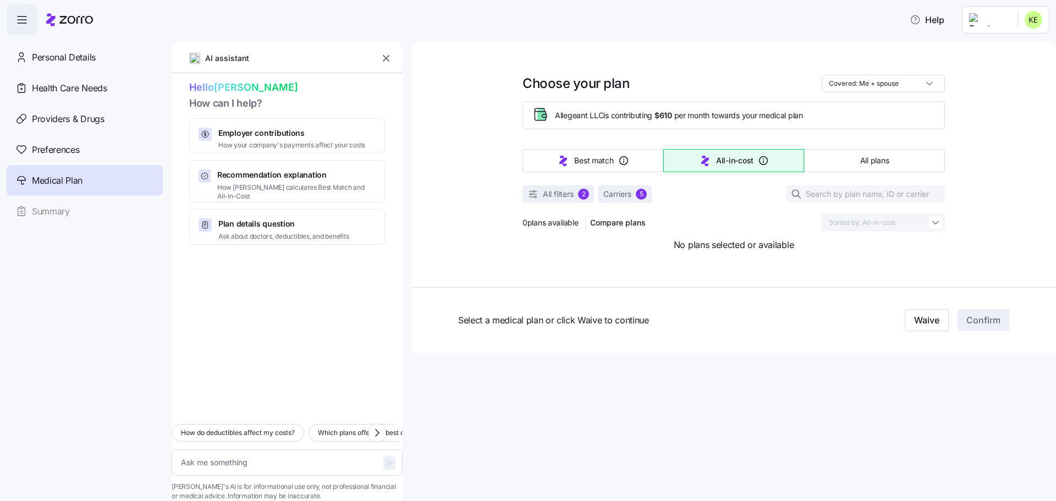
type textarea "x"
type input "Sorted by: Best match"
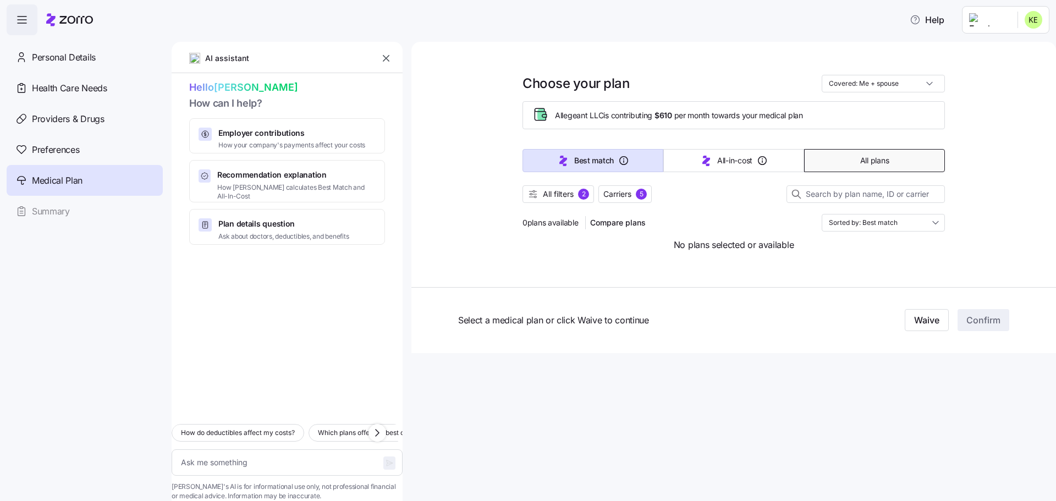
click at [852, 166] on button "All plans" at bounding box center [874, 160] width 141 height 23
type textarea "x"
type input "Sorted by: Premium"
click at [562, 195] on span "All filters" at bounding box center [558, 194] width 31 height 11
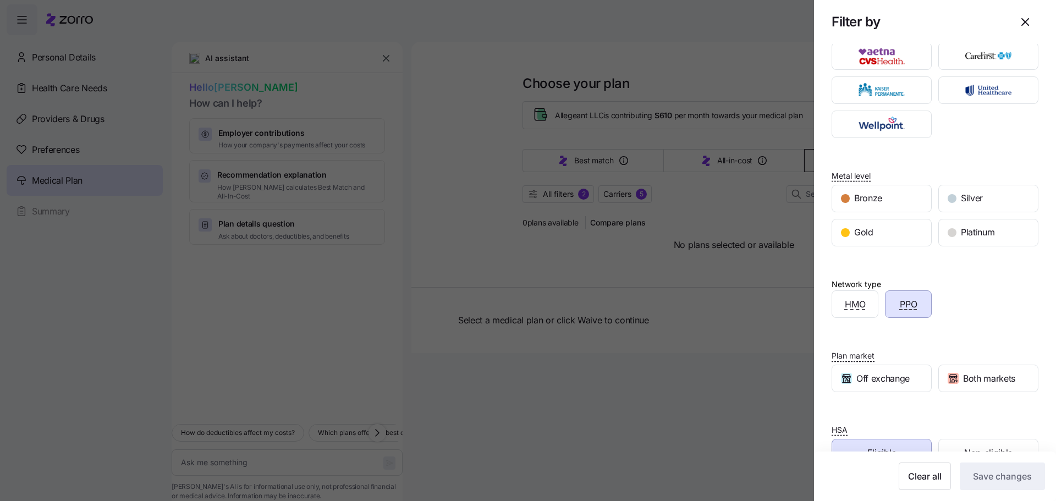
scroll to position [57, 0]
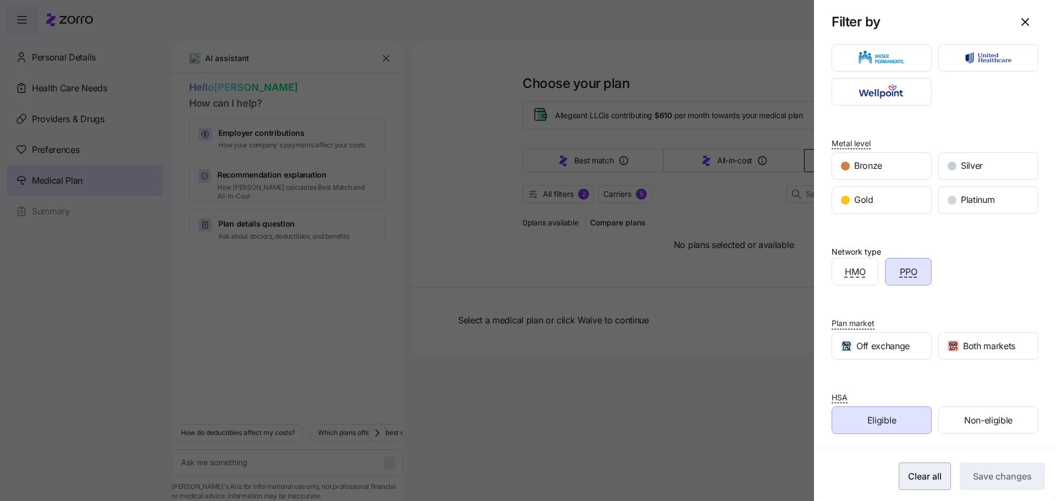
click at [923, 481] on span "Clear all" at bounding box center [925, 476] width 34 height 13
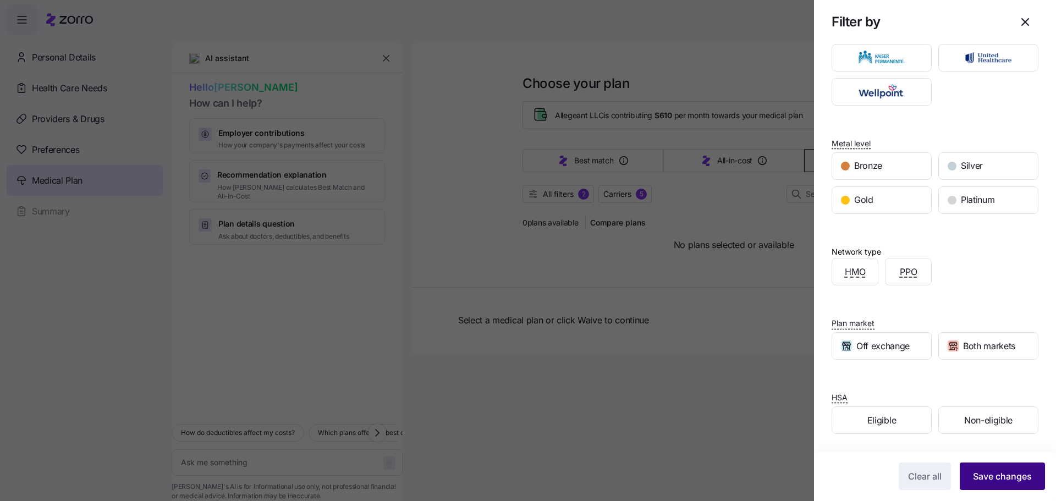
click at [1000, 476] on span "Save changes" at bounding box center [1002, 476] width 59 height 13
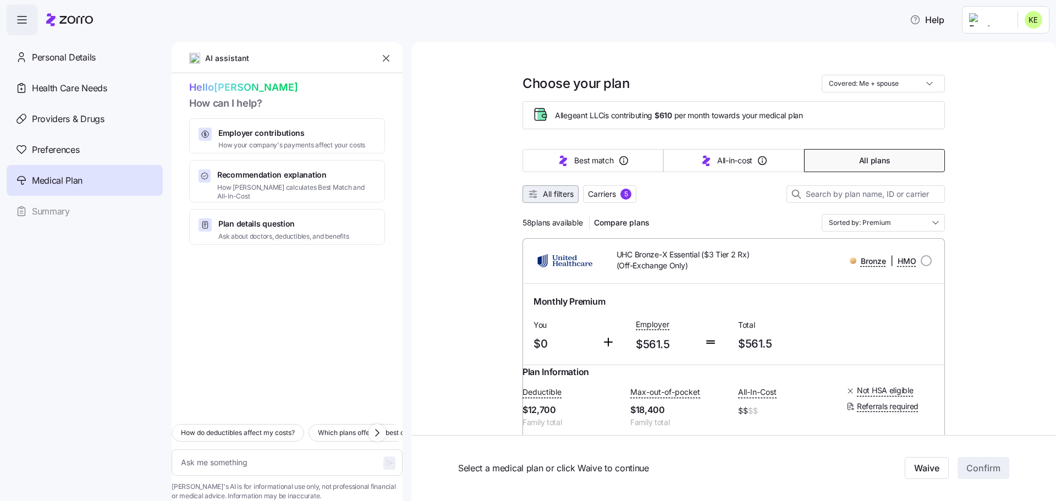
click at [543, 194] on span "All filters" at bounding box center [558, 194] width 31 height 11
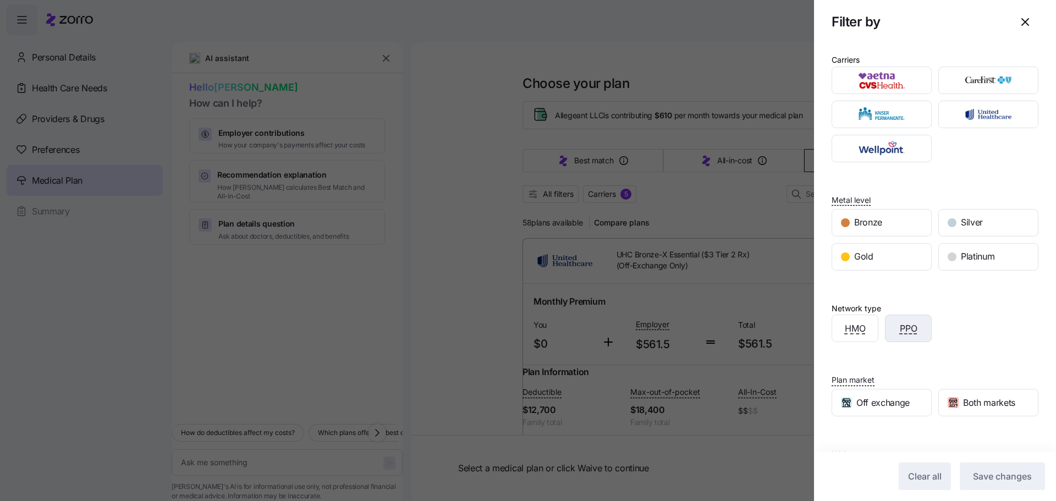
click at [919, 331] on div "PPO" at bounding box center [909, 328] width 46 height 26
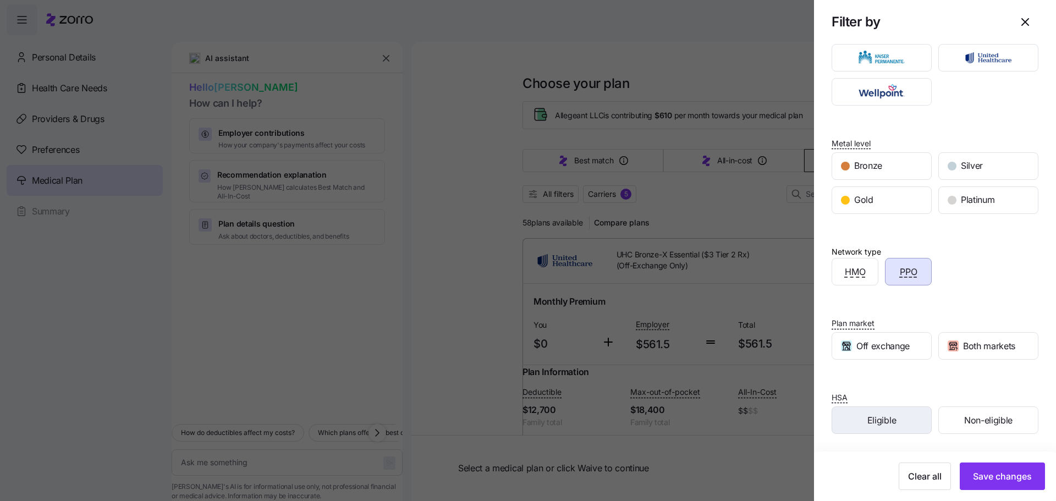
click at [849, 418] on div "Eligible" at bounding box center [881, 420] width 99 height 26
click at [1002, 481] on span "Save changes" at bounding box center [1002, 476] width 59 height 13
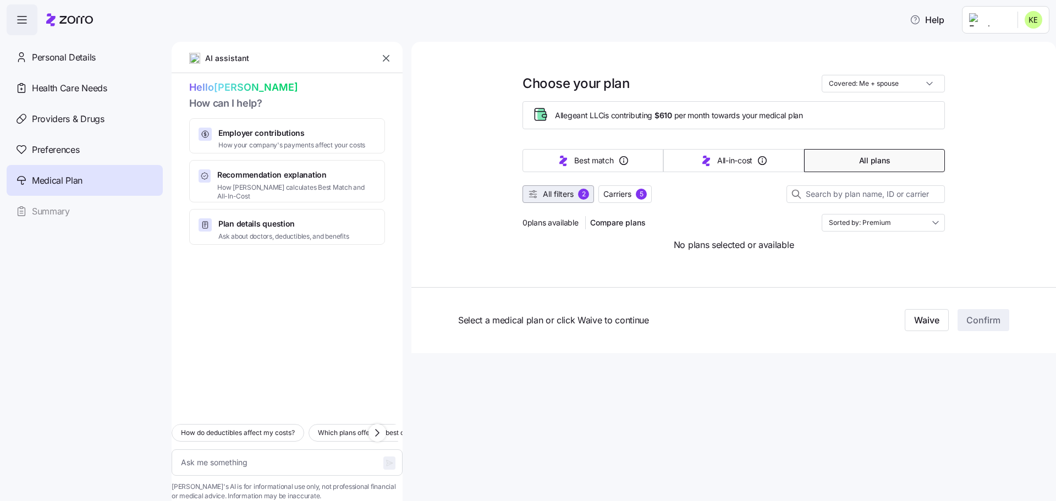
click at [553, 198] on span "All filters" at bounding box center [558, 194] width 31 height 11
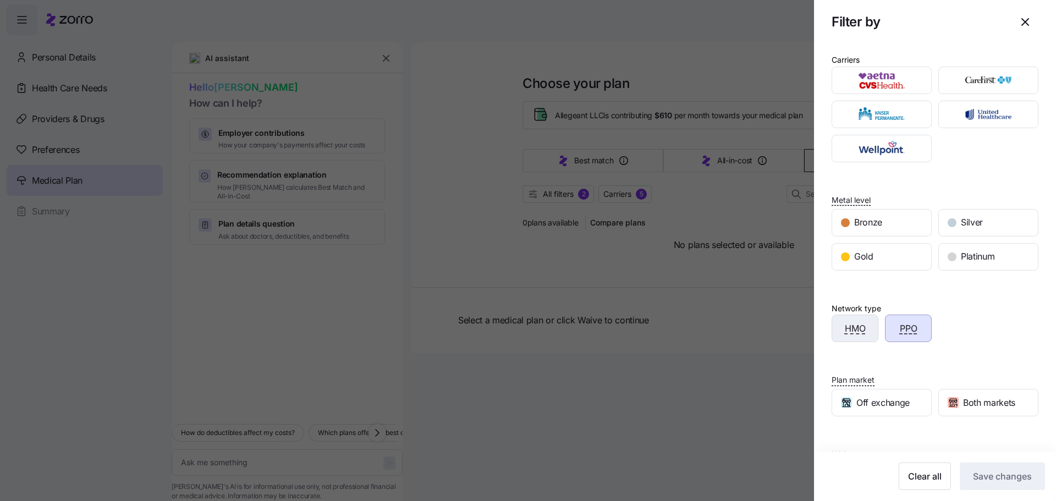
click at [850, 330] on span "HMO" at bounding box center [855, 329] width 21 height 14
click at [993, 483] on span "Save changes" at bounding box center [1002, 476] width 59 height 13
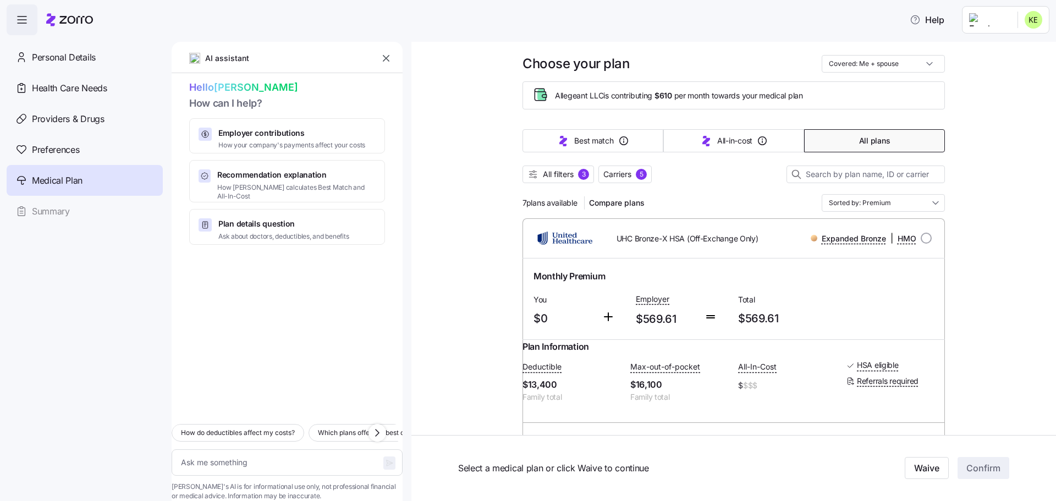
scroll to position [0, 0]
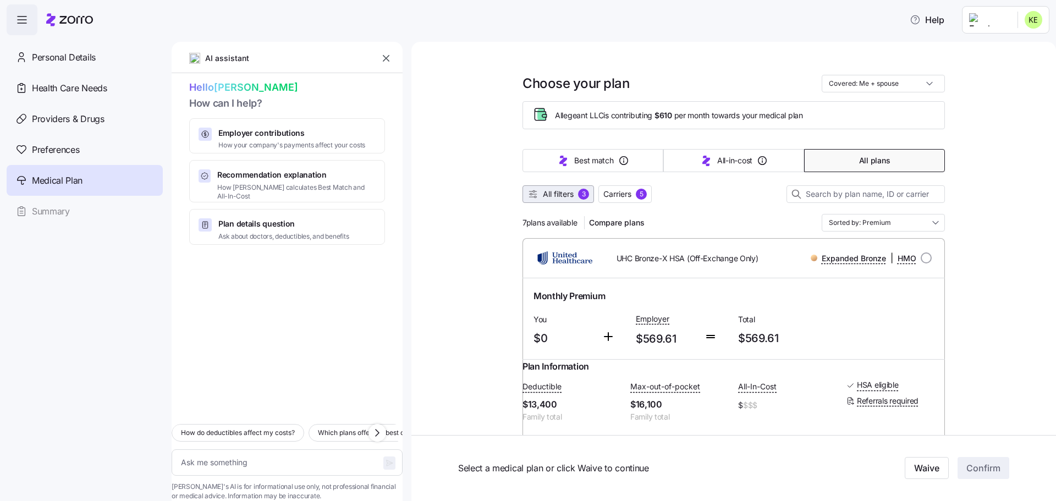
click at [583, 196] on div "3" at bounding box center [583, 194] width 11 height 11
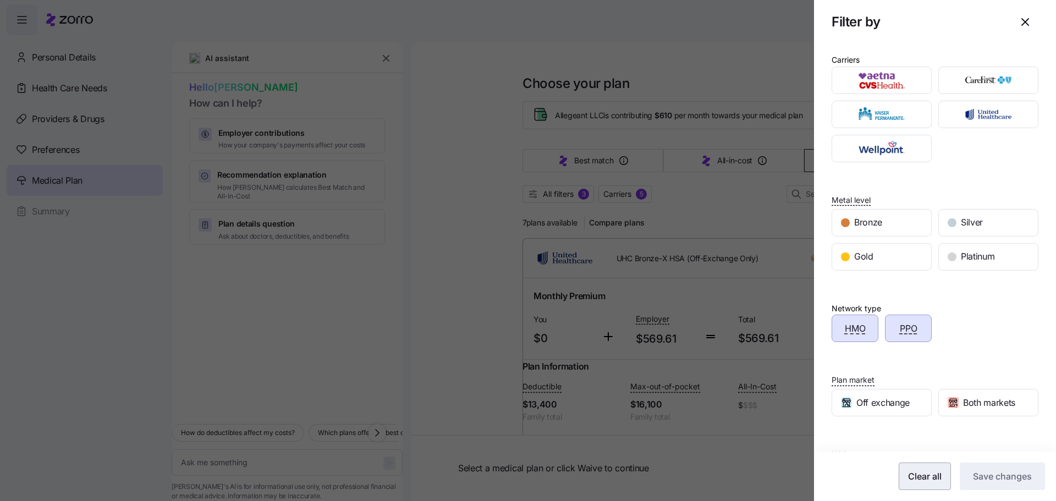
click at [918, 474] on span "Clear all" at bounding box center [925, 476] width 34 height 13
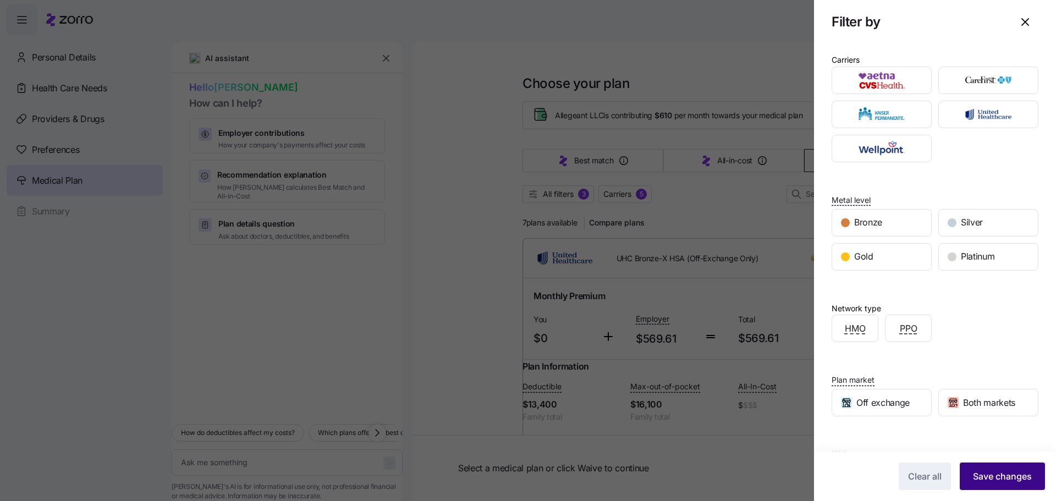
click at [1006, 478] on span "Save changes" at bounding box center [1002, 476] width 59 height 13
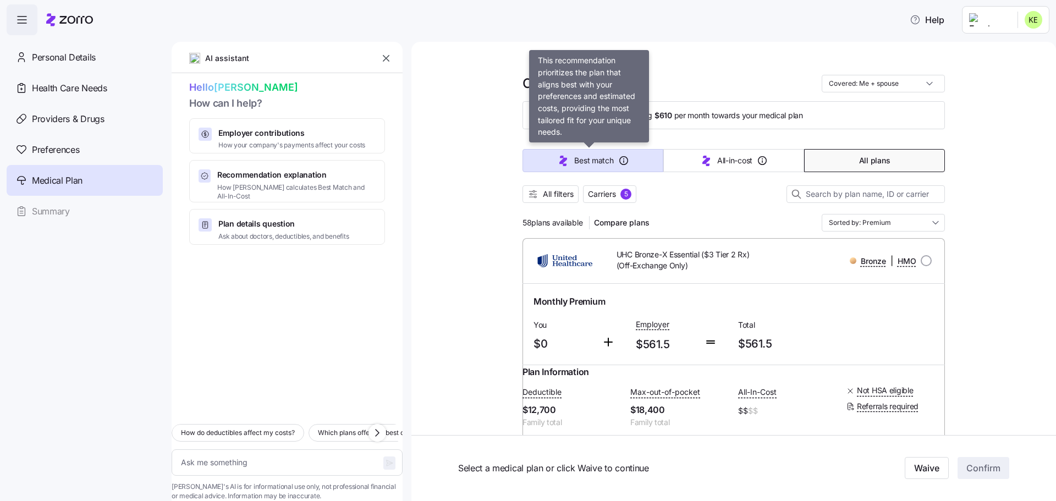
click at [610, 158] on span "Best match" at bounding box center [593, 160] width 39 height 11
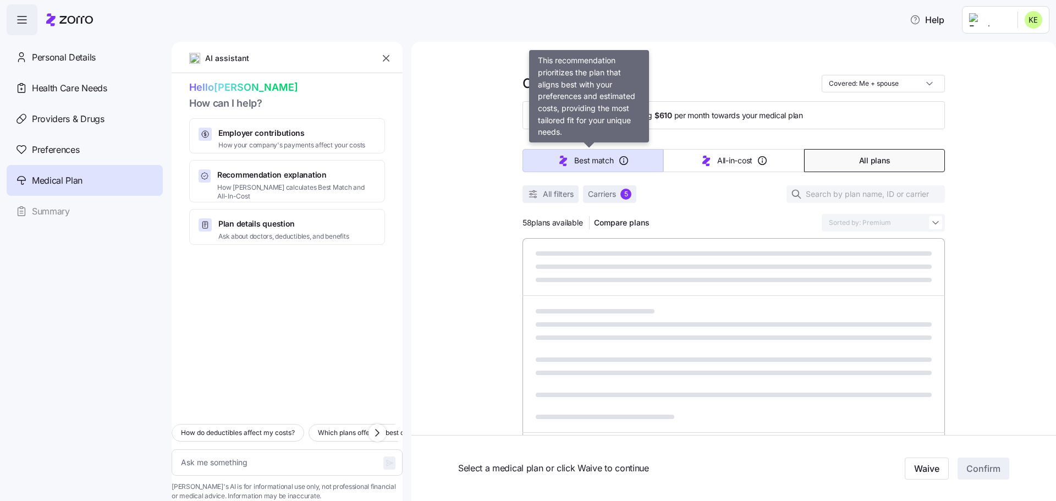
click at [583, 162] on span "Best match" at bounding box center [593, 160] width 39 height 11
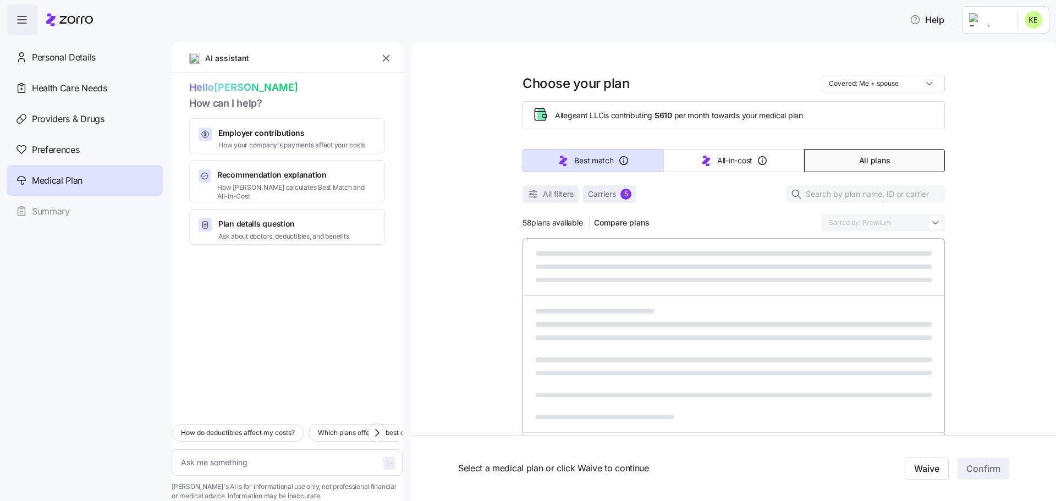
type textarea "x"
type input "Sorted by: Best match"
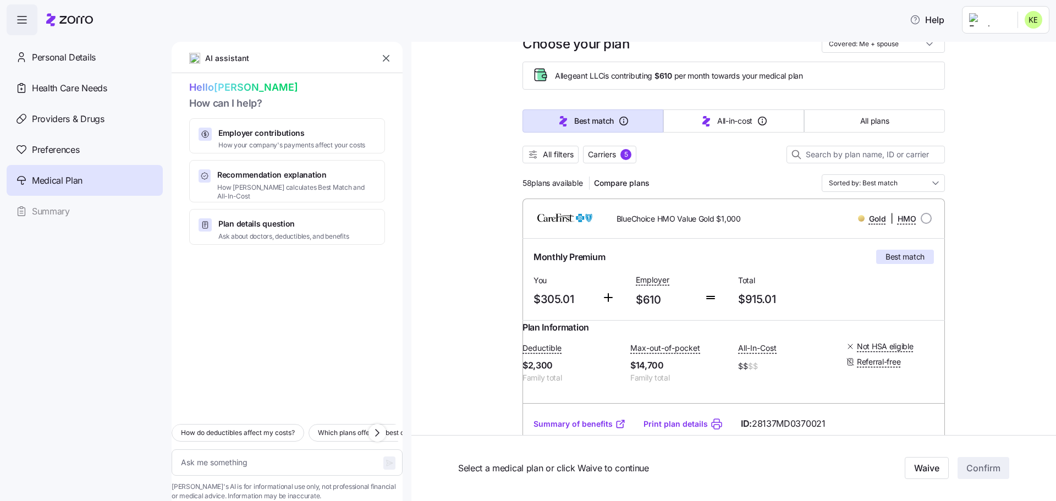
scroll to position [55, 0]
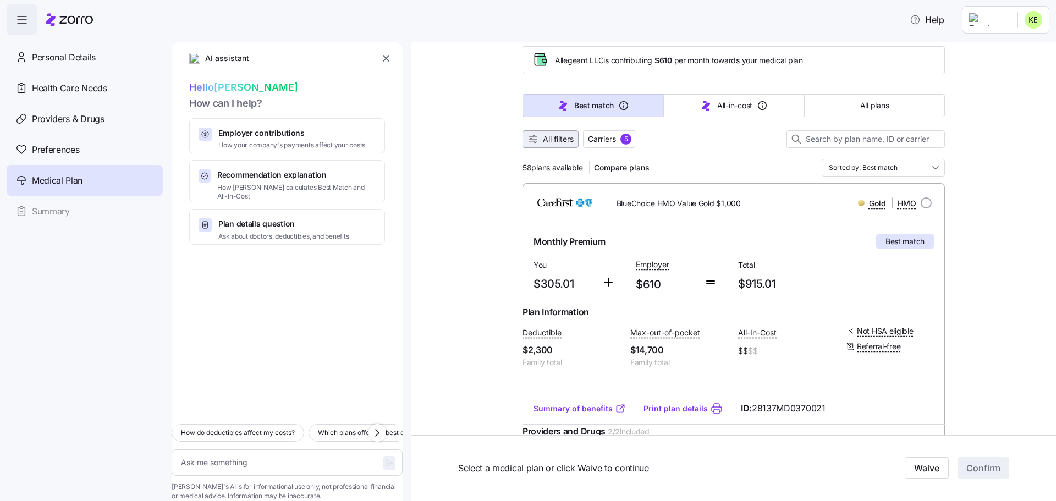
click at [552, 142] on span "All filters" at bounding box center [558, 139] width 31 height 11
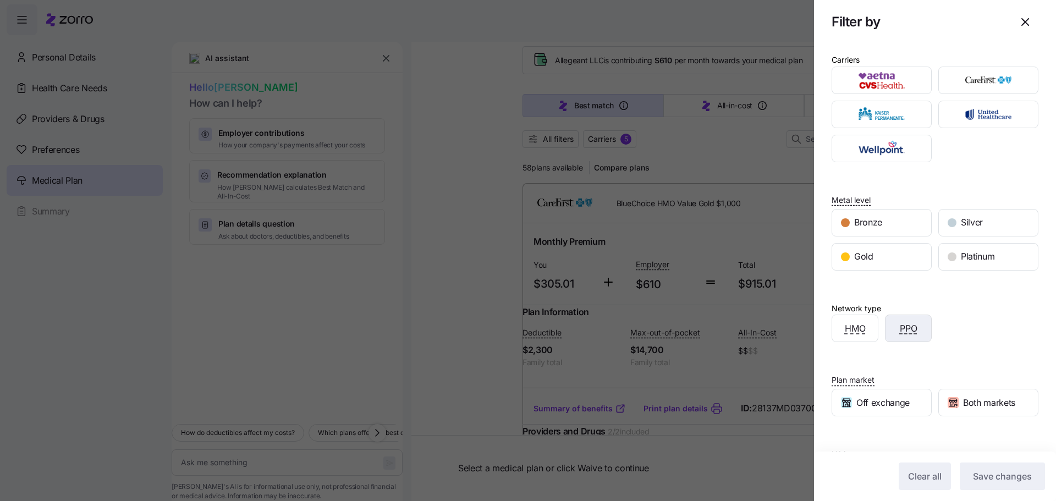
click at [905, 327] on span "PPO" at bounding box center [909, 329] width 18 height 14
click at [1004, 484] on button "Save changes" at bounding box center [1002, 477] width 85 height 28
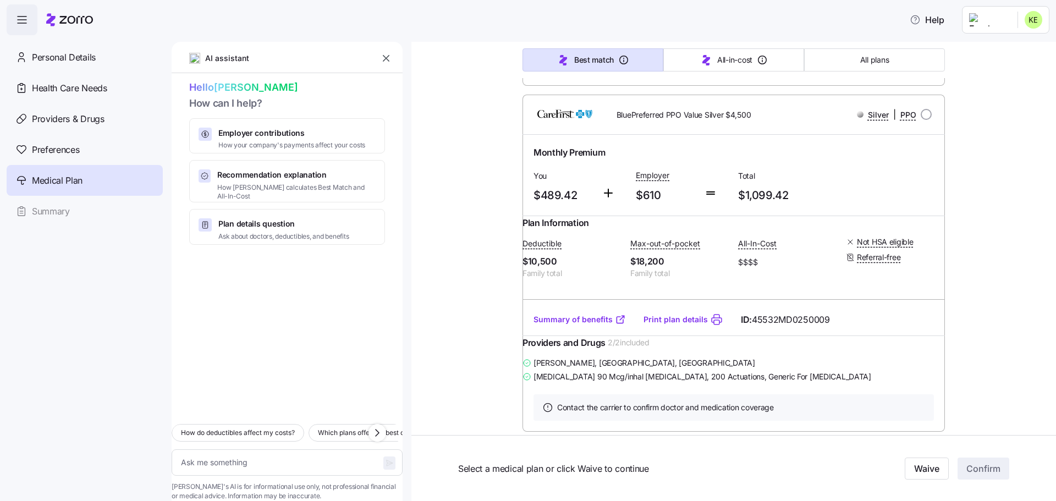
scroll to position [495, 0]
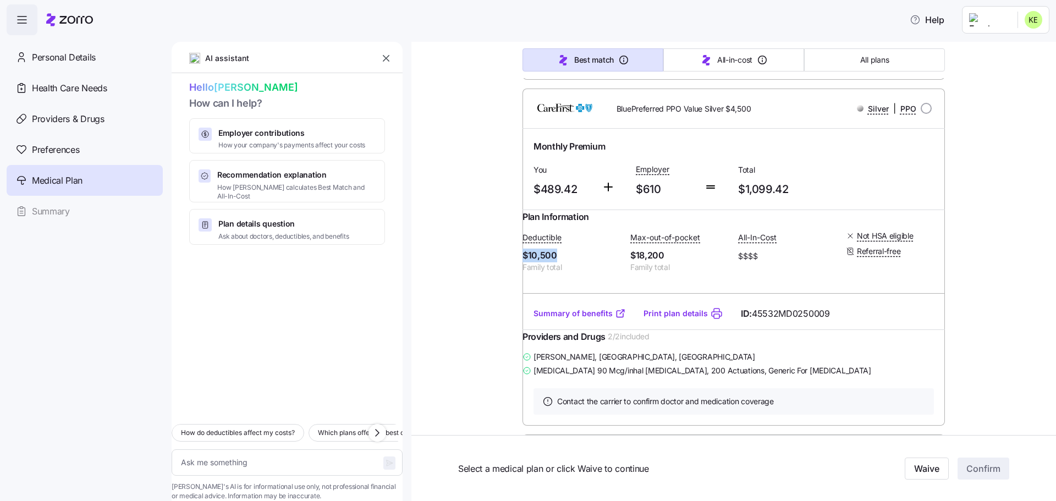
drag, startPoint x: 566, startPoint y: 301, endPoint x: 527, endPoint y: 303, distance: 38.5
click at [527, 298] on div "Plan Information Deductible $10,500 Family total Max-out-of-pocket $18,200 Fami…" at bounding box center [734, 254] width 423 height 88
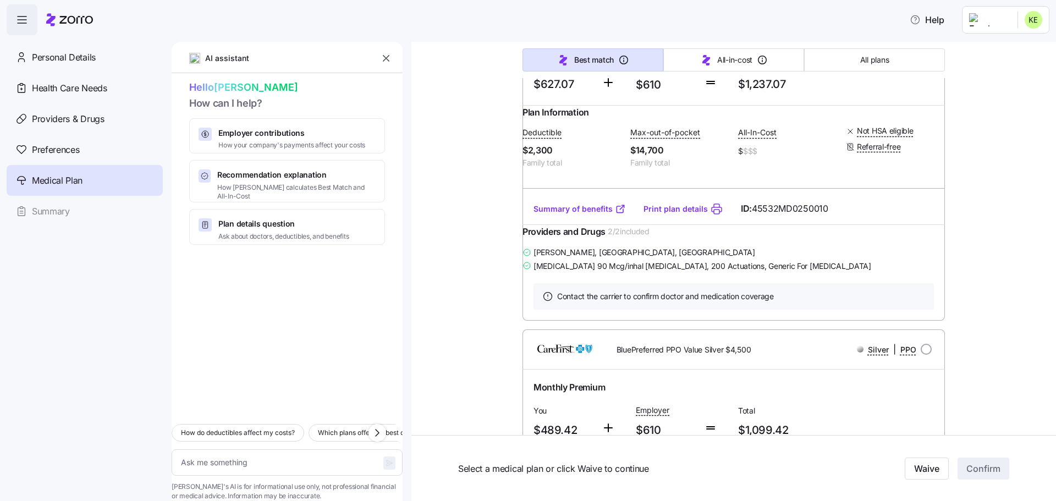
scroll to position [220, 0]
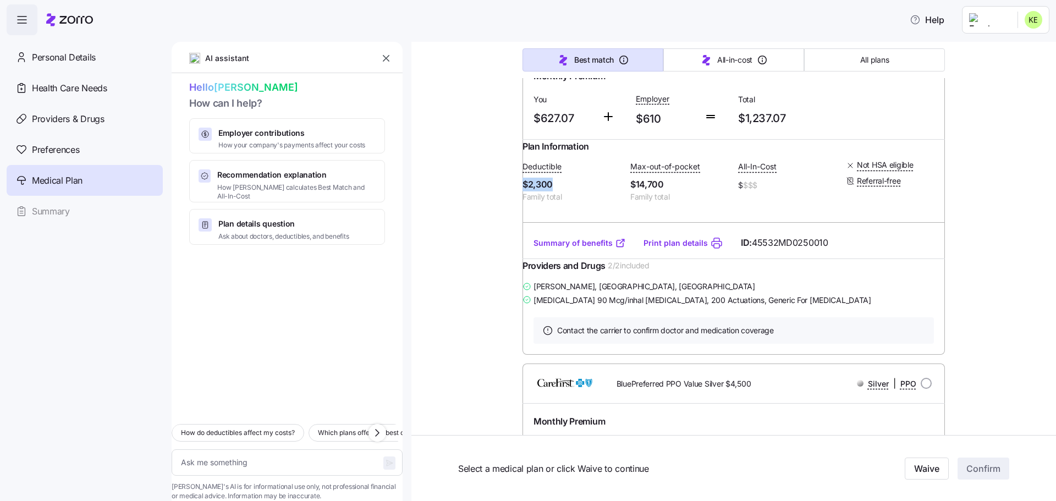
drag, startPoint x: 566, startPoint y: 195, endPoint x: 525, endPoint y: 199, distance: 40.3
click at [525, 199] on div "Plan Information Deductible $2,300 Family total Max-out-of-pocket $14,700 Famil…" at bounding box center [734, 184] width 423 height 88
drag, startPoint x: 573, startPoint y: 114, endPoint x: 520, endPoint y: 120, distance: 53.7
click at [523, 120] on div "Monthly Premium You $627.07 Employer $610 Total $1,237.07" at bounding box center [734, 98] width 423 height 81
click at [445, 268] on div "Choose your plan Covered: Me + spouse Allegeant LLC is contributing $610 per mo…" at bounding box center [734, 498] width 645 height 1352
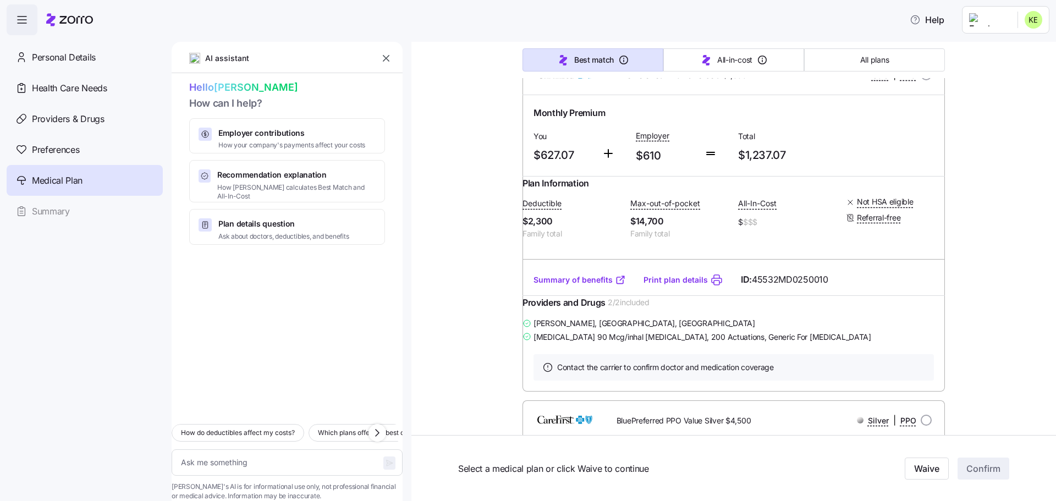
scroll to position [165, 0]
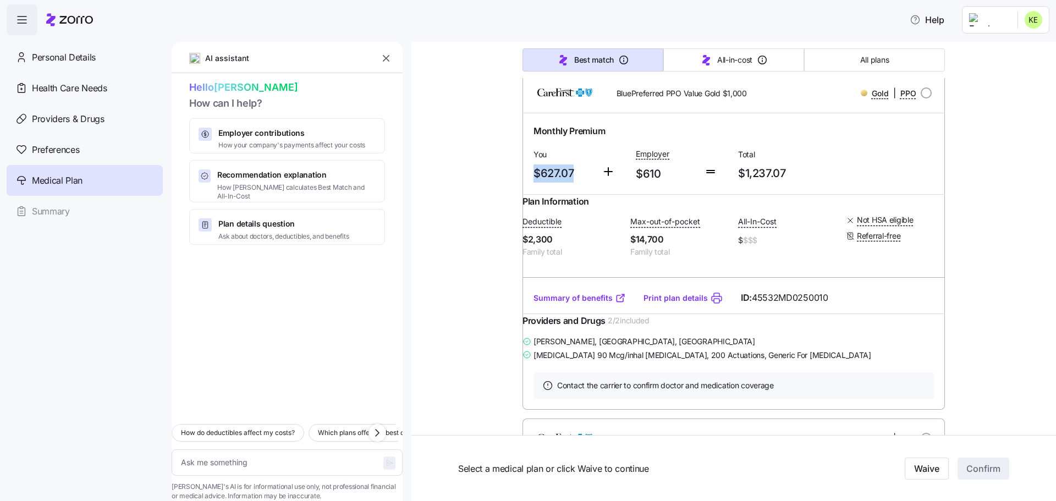
drag, startPoint x: 571, startPoint y: 174, endPoint x: 531, endPoint y: 169, distance: 39.9
click at [534, 169] on span "$627.07" at bounding box center [563, 174] width 59 height 18
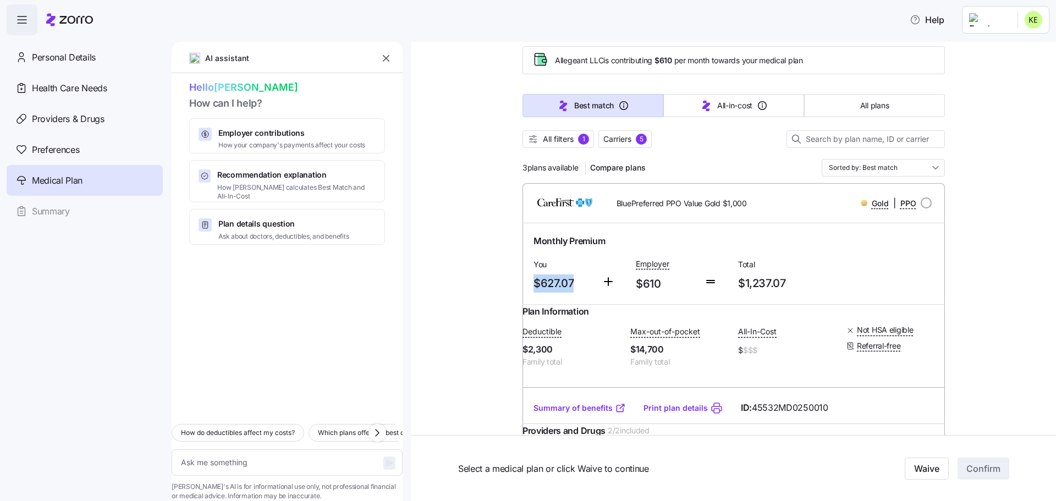
scroll to position [0, 0]
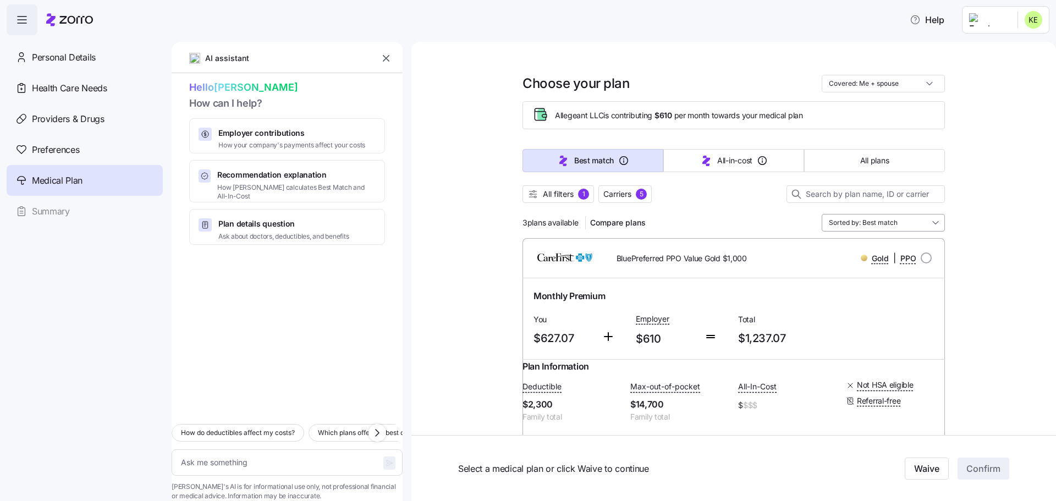
click at [923, 218] on input "Sorted by: Best match" at bounding box center [883, 223] width 123 height 18
click at [853, 308] on div "Deductible" at bounding box center [880, 305] width 114 height 19
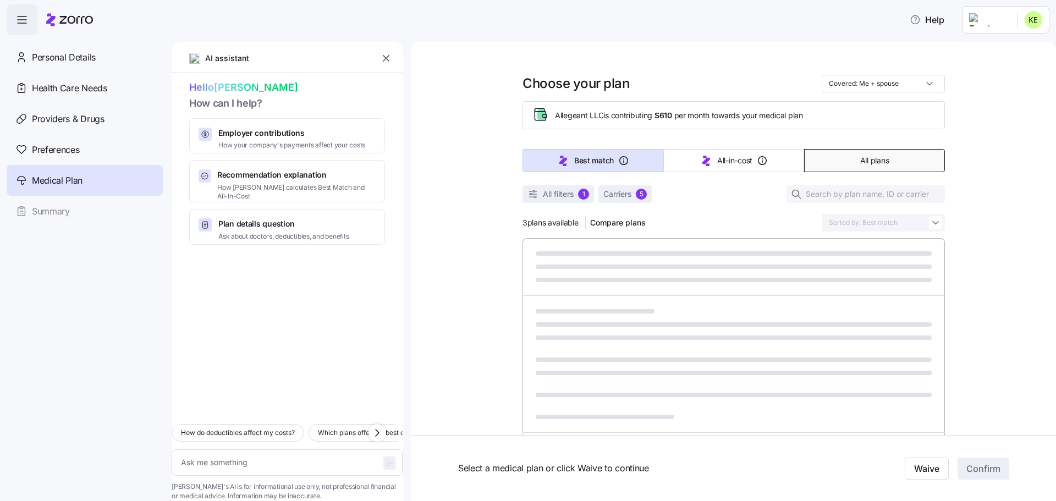
click at [849, 161] on button "All plans" at bounding box center [874, 160] width 141 height 23
click at [876, 158] on span "All plans" at bounding box center [874, 160] width 29 height 11
type textarea "x"
type input "Sorted by: Deductible"
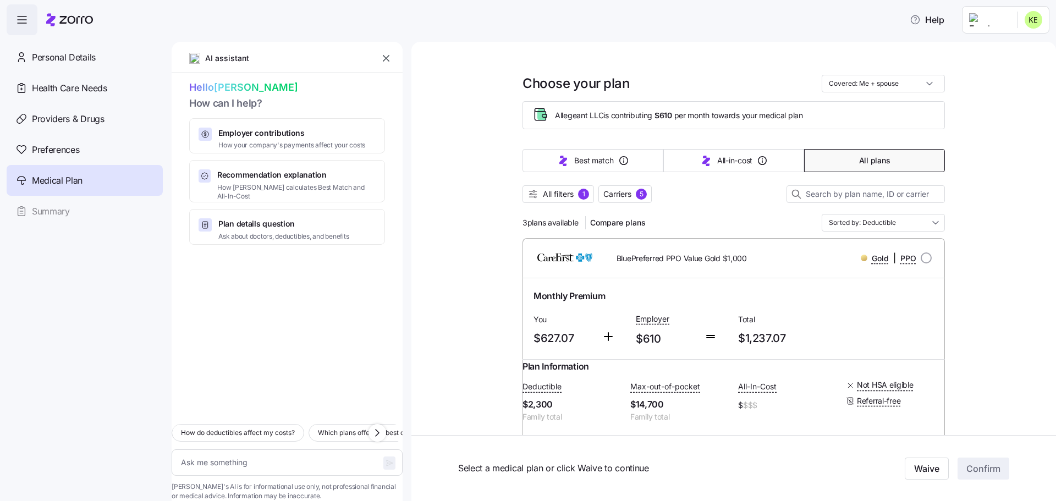
type textarea "x"
type input "Sorted by: Premium"
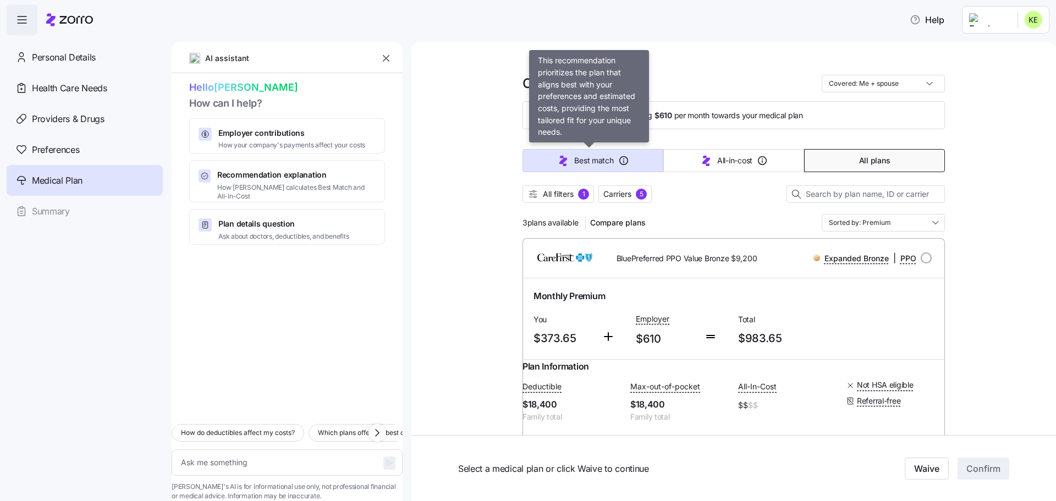
click at [560, 160] on icon "button" at bounding box center [564, 161] width 8 height 10
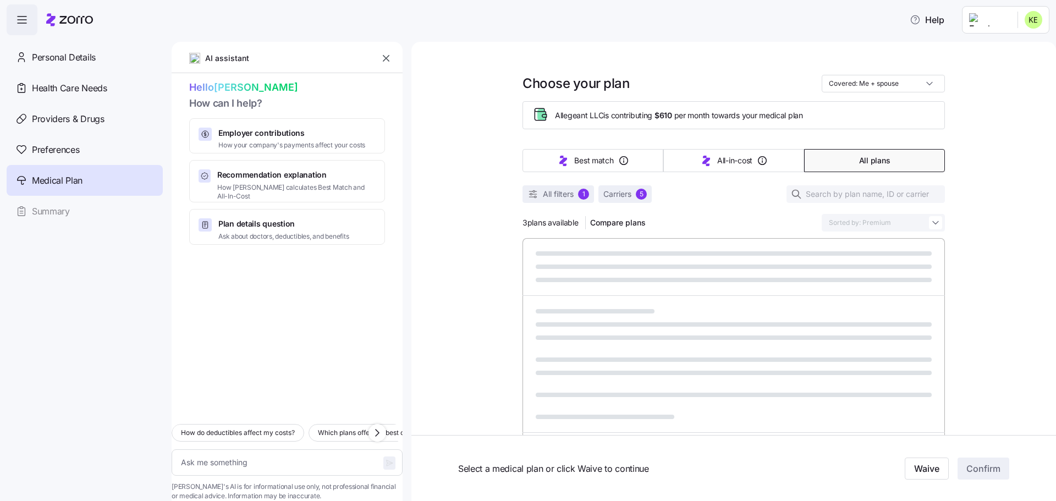
type textarea "x"
type input "Sorted by: Best match"
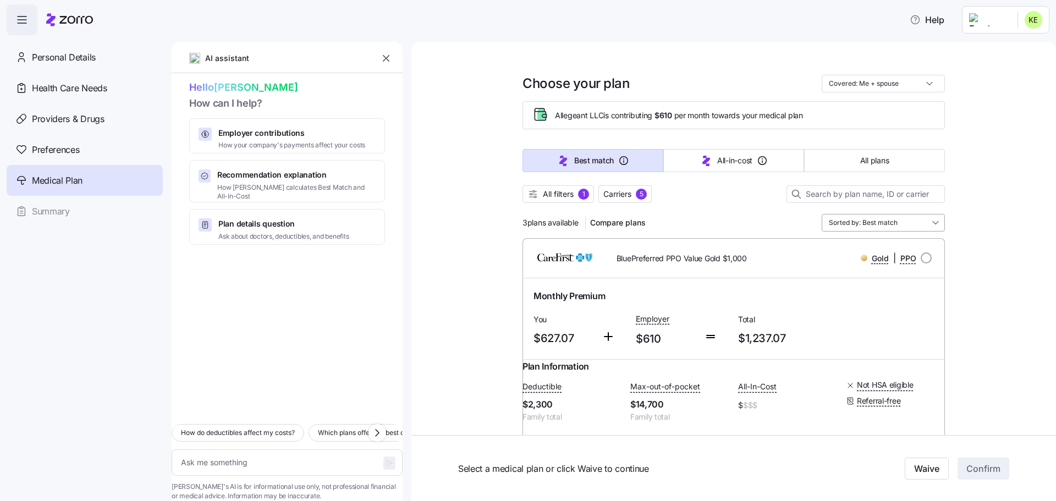
click at [868, 223] on input "Sorted by: Best match" at bounding box center [883, 223] width 123 height 18
click at [860, 303] on div "Deductible" at bounding box center [880, 305] width 114 height 19
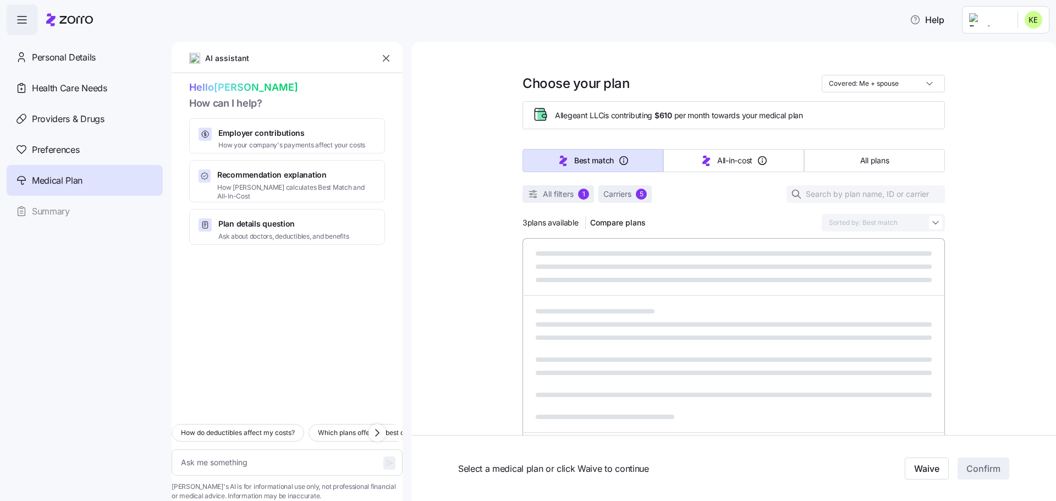
type textarea "x"
type input "Sorted by: Deductible"
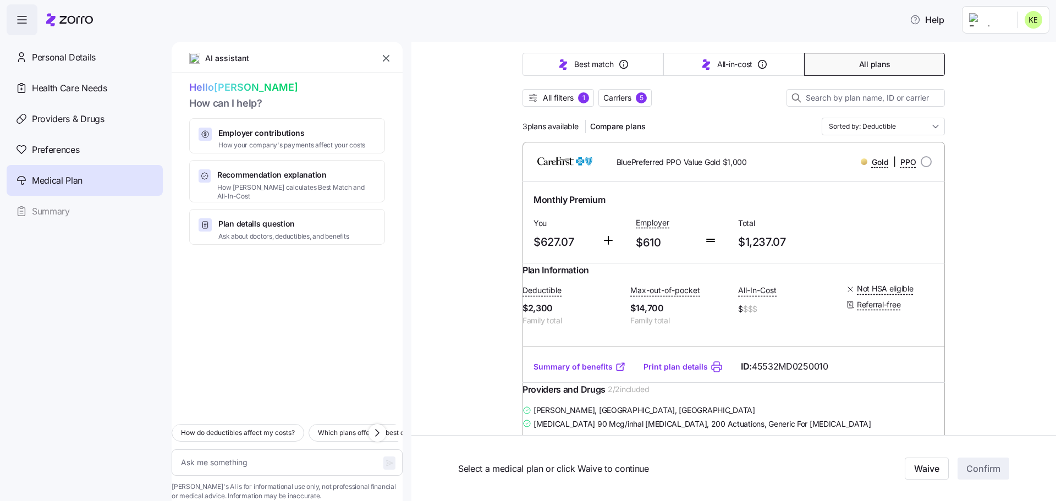
scroll to position [165, 0]
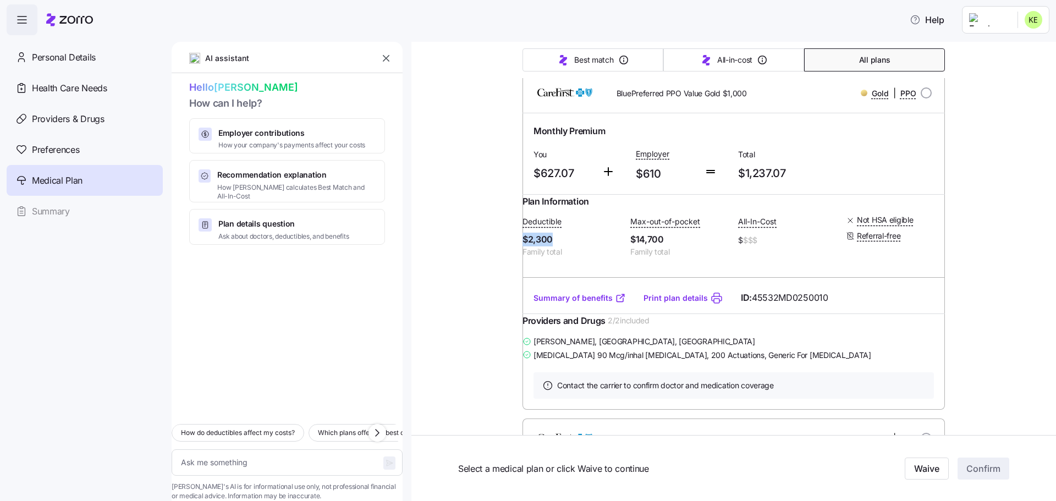
drag, startPoint x: 569, startPoint y: 253, endPoint x: 517, endPoint y: 254, distance: 51.7
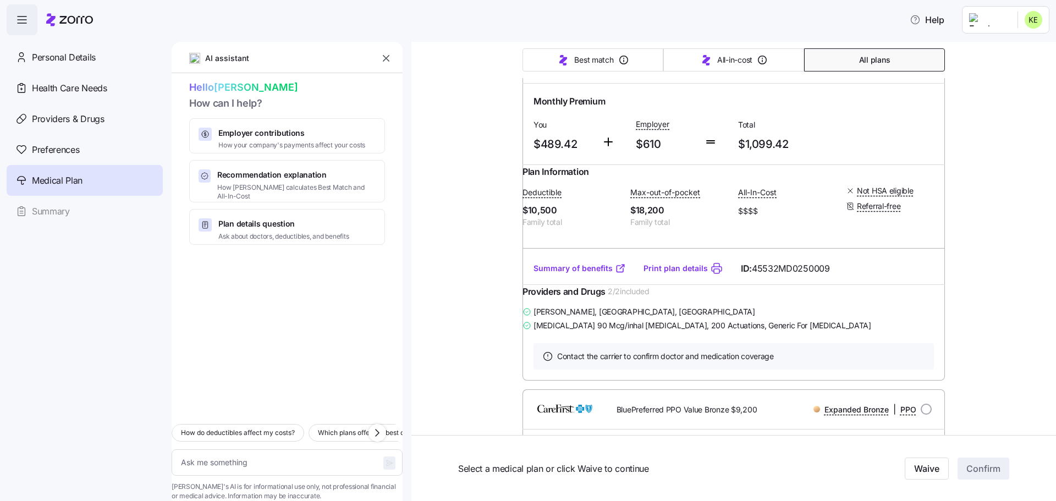
scroll to position [550, 0]
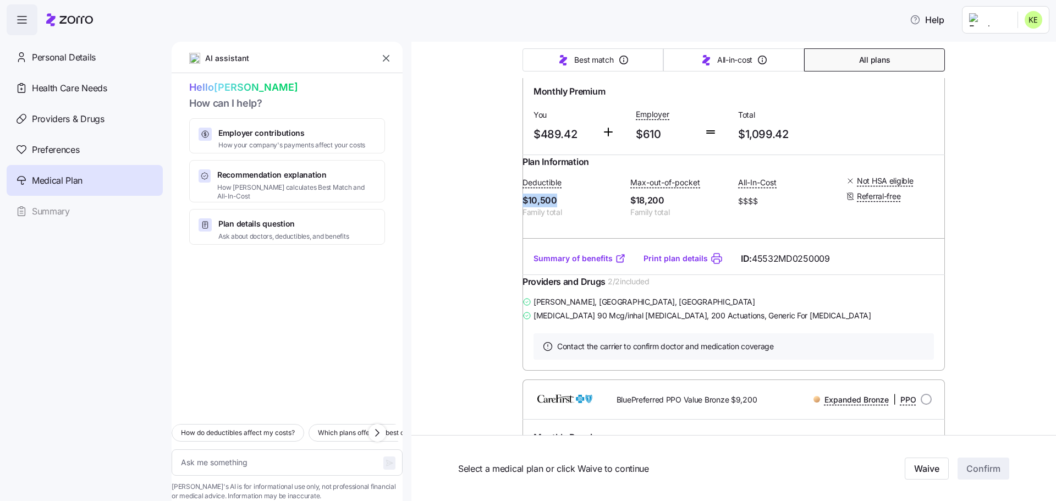
drag, startPoint x: 528, startPoint y: 245, endPoint x: 500, endPoint y: 245, distance: 28.1
click at [500, 245] on div "Choose your plan Covered: Me + spouse Allegeant LLC is contributing $610 per mo…" at bounding box center [734, 168] width 645 height 1352
click at [588, 218] on span "Family total" at bounding box center [572, 212] width 99 height 11
drag, startPoint x: 767, startPoint y: 85, endPoint x: 722, endPoint y: 85, distance: 44.6
click at [722, 67] on div "BluePreferred PPO Value Silver $4,500 Silver | PPO" at bounding box center [733, 53] width 405 height 26
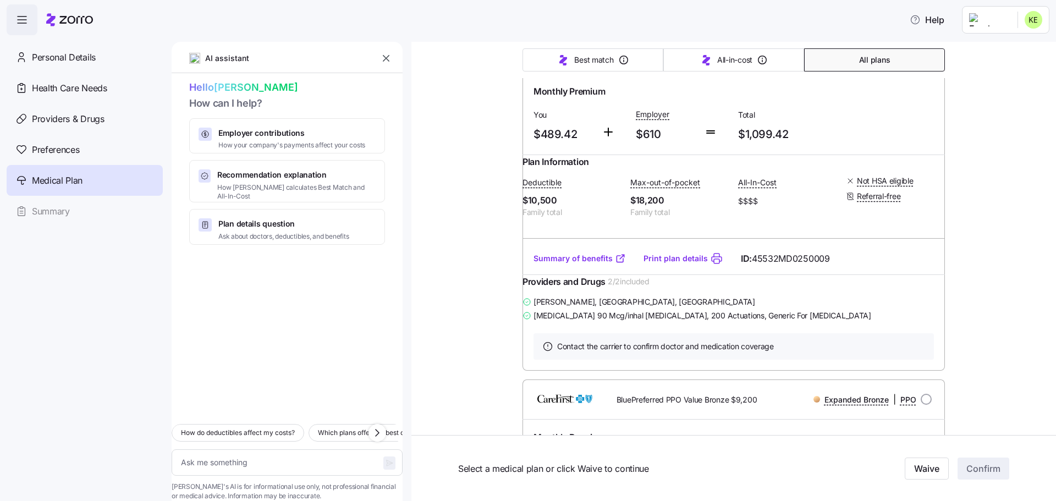
click at [586, 218] on span "Family total" at bounding box center [572, 212] width 99 height 11
drag, startPoint x: 574, startPoint y: 258, endPoint x: 517, endPoint y: 245, distance: 58.6
click at [517, 245] on div "Choose your plan Covered: Me + spouse Allegeant LLC is contributing $610 per mo…" at bounding box center [734, 168] width 645 height 1352
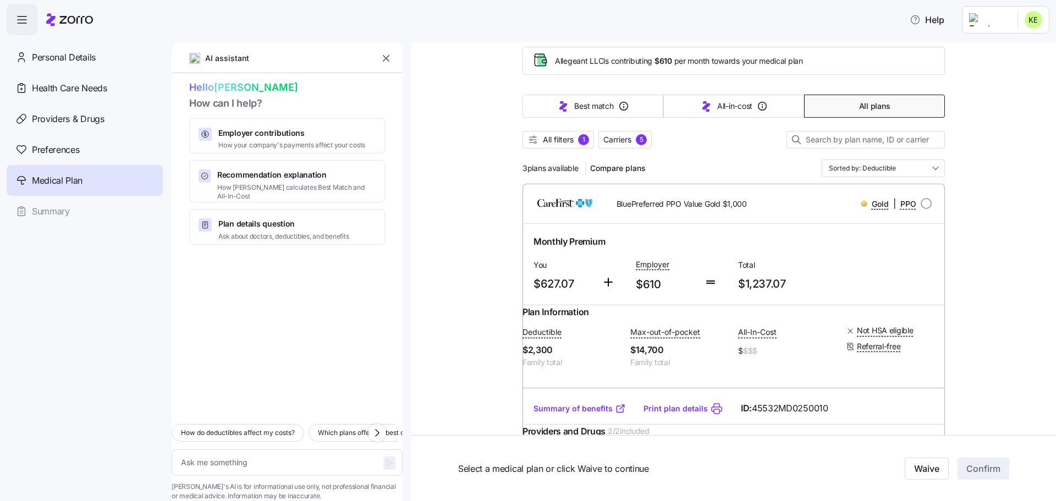
scroll to position [2, 0]
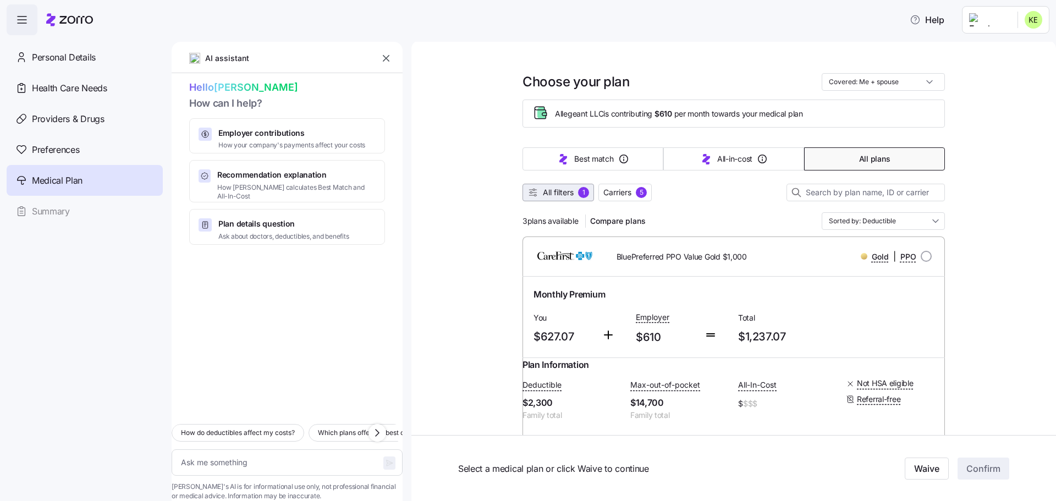
click at [565, 197] on span "All filters" at bounding box center [558, 192] width 31 height 11
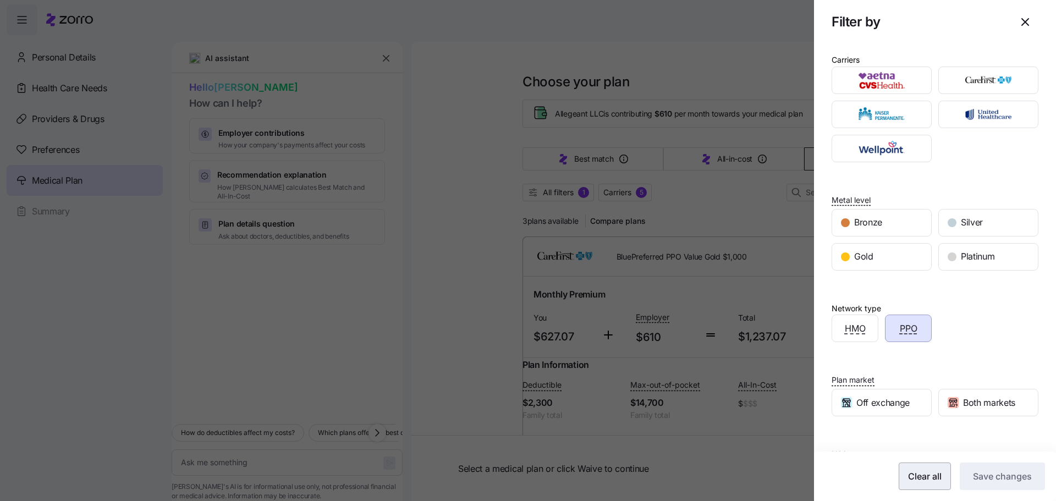
click at [936, 476] on button "Clear all" at bounding box center [925, 477] width 52 height 28
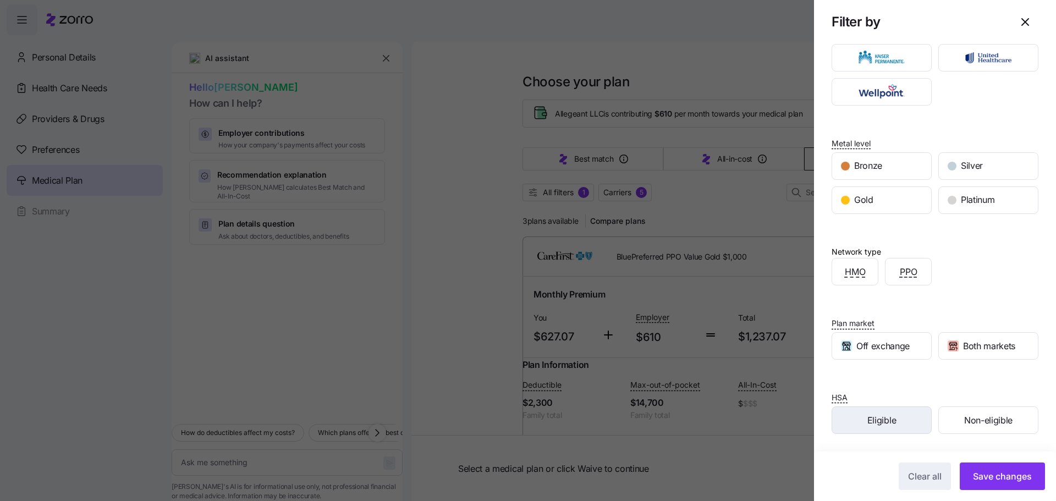
click at [898, 427] on div "Eligible" at bounding box center [881, 420] width 99 height 26
click at [919, 274] on div "PPO" at bounding box center [909, 272] width 46 height 26
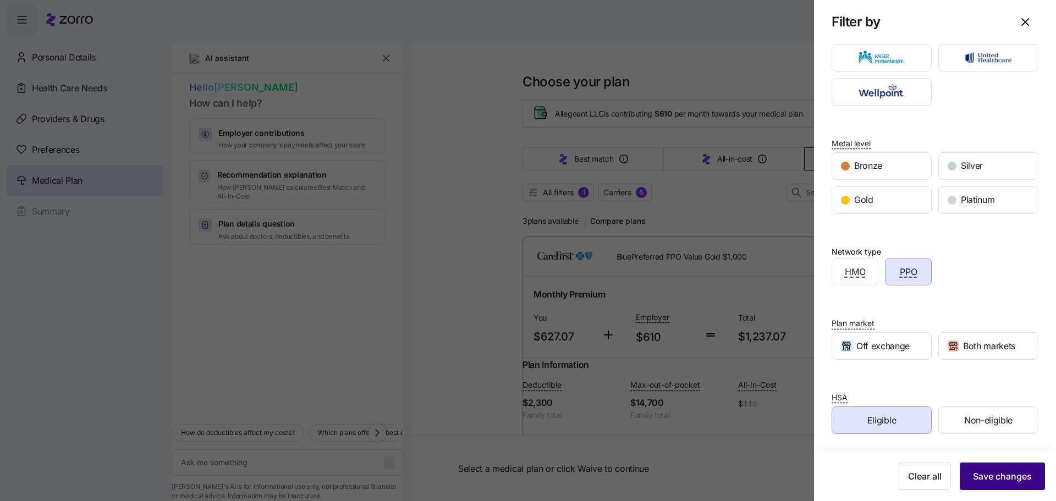
click at [986, 479] on span "Save changes" at bounding box center [1002, 476] width 59 height 13
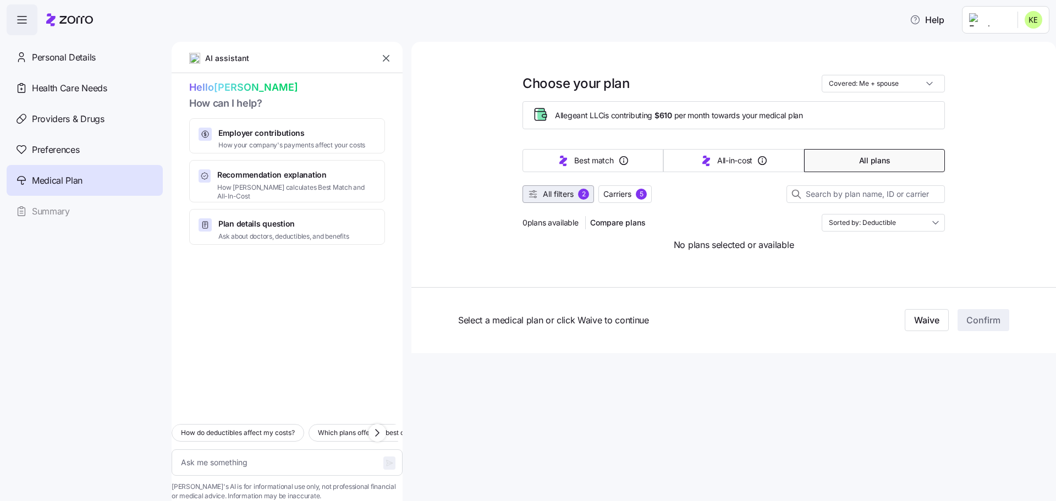
click at [544, 195] on span "All filters" at bounding box center [558, 194] width 31 height 11
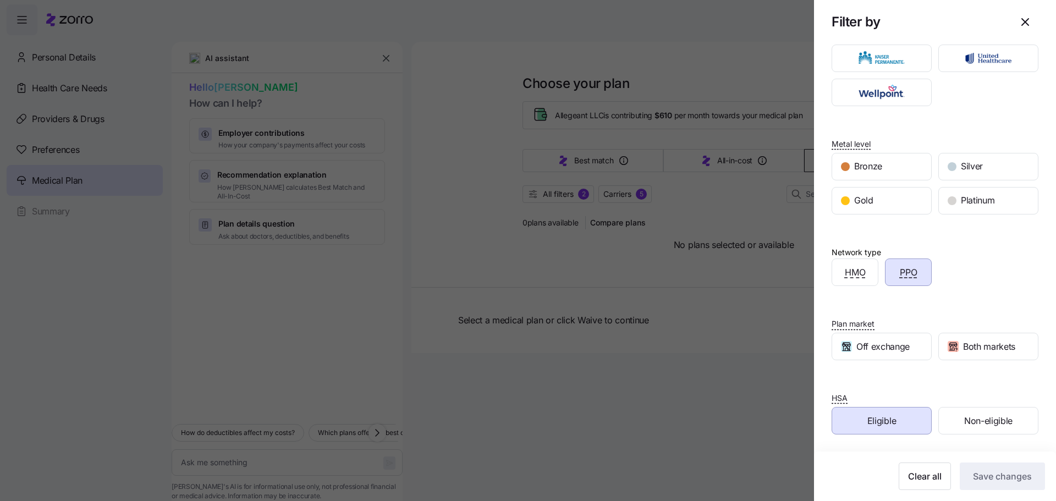
scroll to position [57, 0]
click at [1019, 19] on icon "button" at bounding box center [1025, 21] width 13 height 13
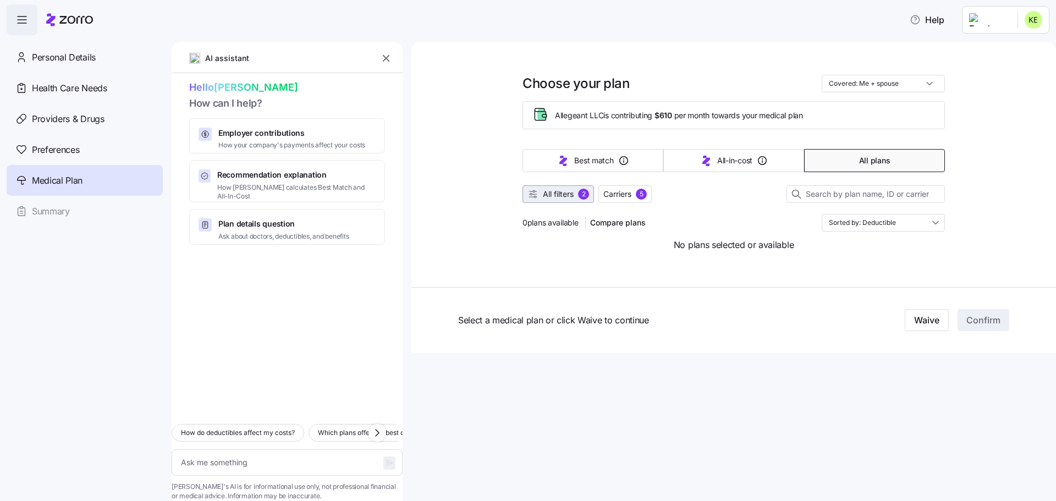
click at [574, 189] on span "All filters" at bounding box center [558, 194] width 31 height 11
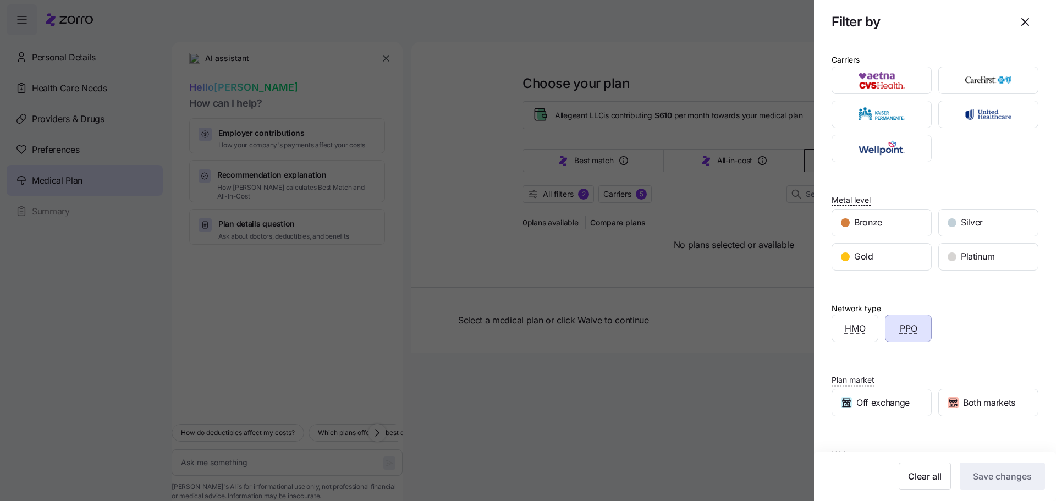
click at [918, 333] on div "PPO" at bounding box center [909, 328] width 46 height 26
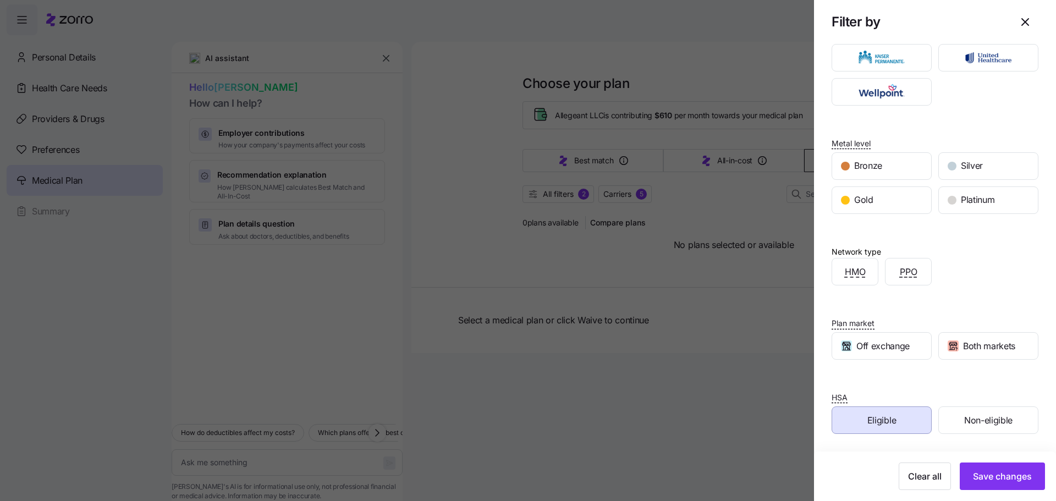
drag, startPoint x: 1010, startPoint y: 471, endPoint x: 876, endPoint y: 382, distance: 160.4
click at [1011, 471] on span "Save changes" at bounding box center [1002, 476] width 59 height 13
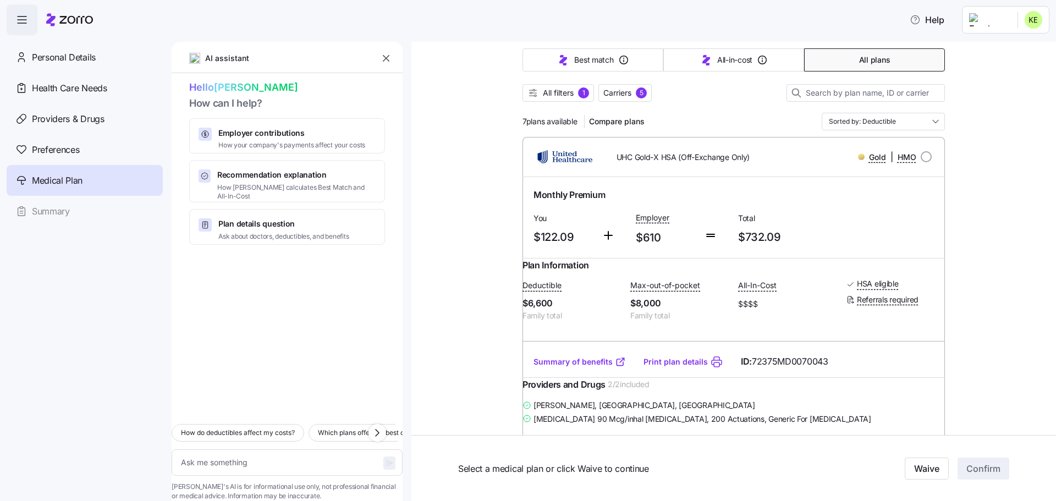
scroll to position [110, 0]
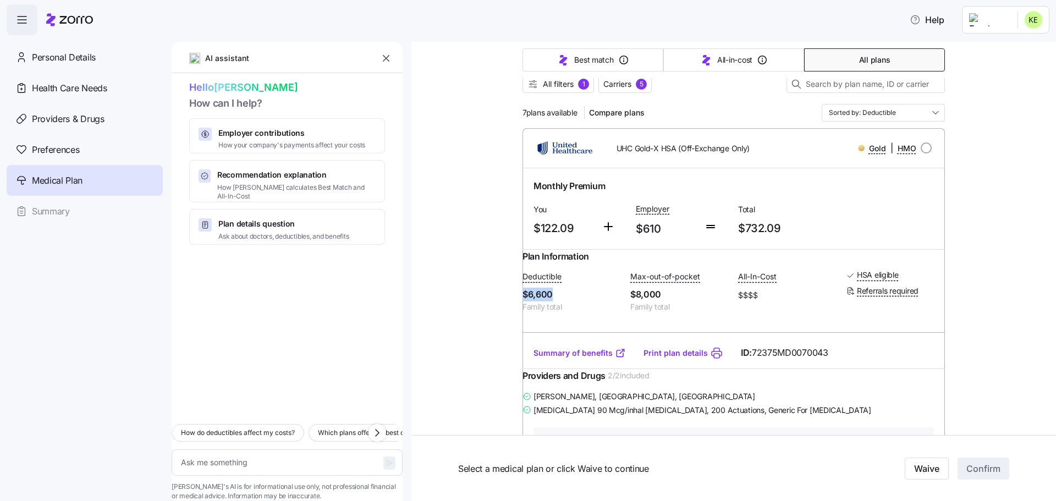
drag, startPoint x: 564, startPoint y: 306, endPoint x: 526, endPoint y: 310, distance: 38.8
click at [526, 310] on div "Plan Information Deductible $6,600 Family total Max-out-of-pocket $8,000 Family…" at bounding box center [734, 294] width 423 height 88
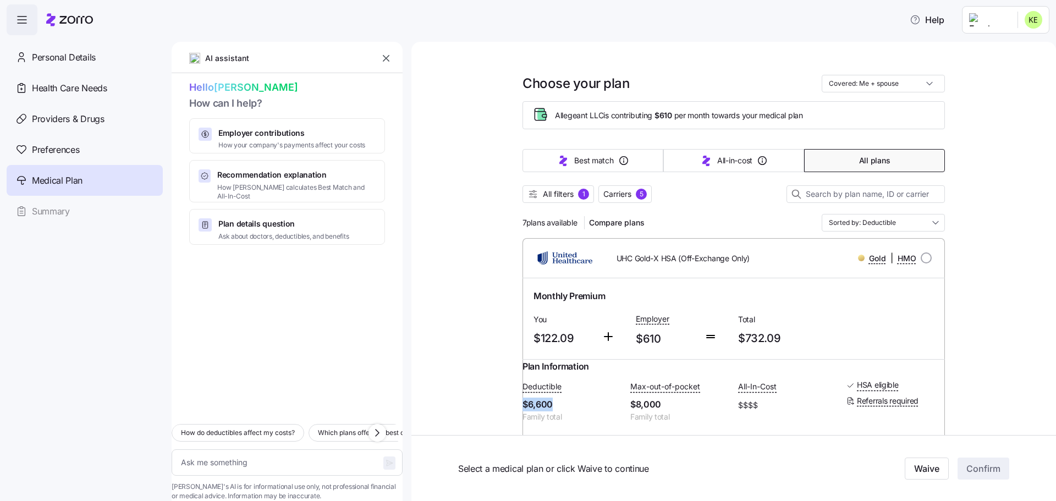
scroll to position [165, 0]
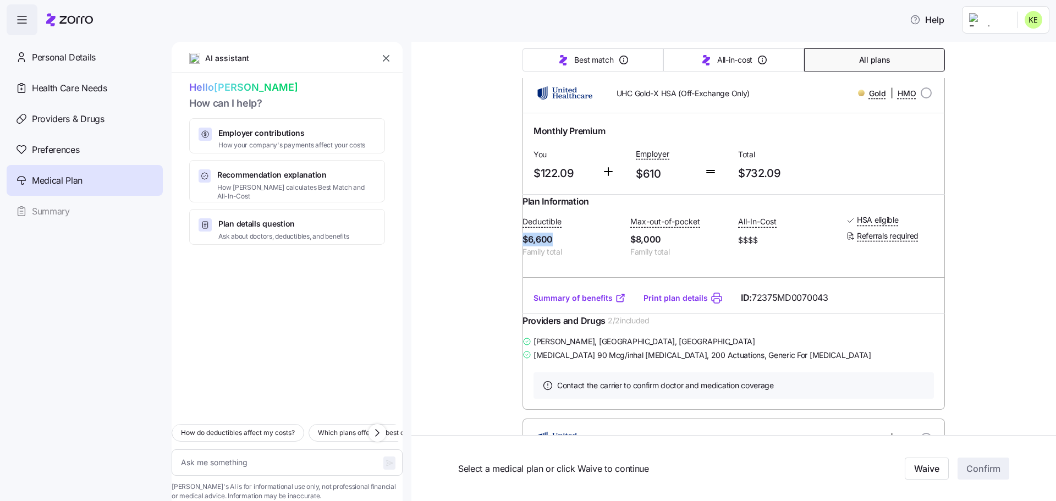
click at [584, 246] on span "$6,600" at bounding box center [572, 240] width 99 height 14
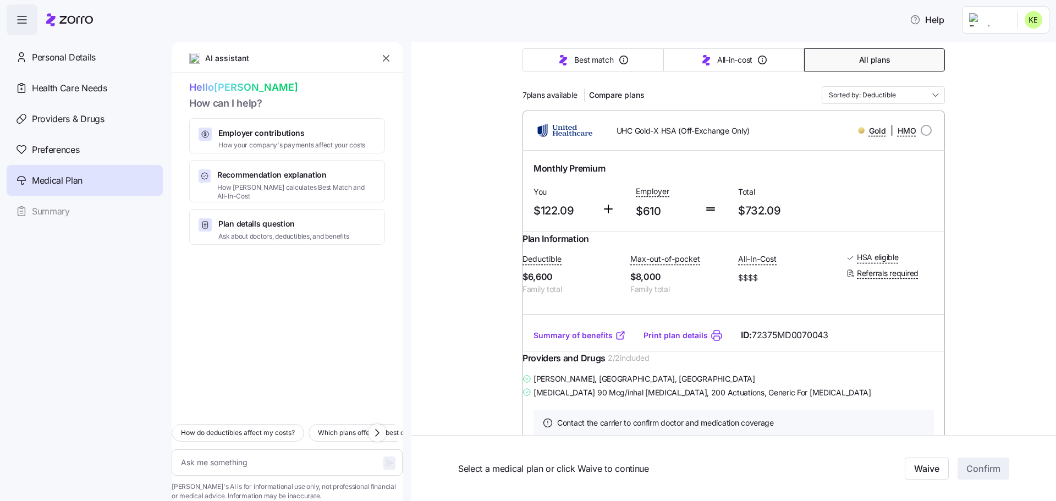
scroll to position [110, 0]
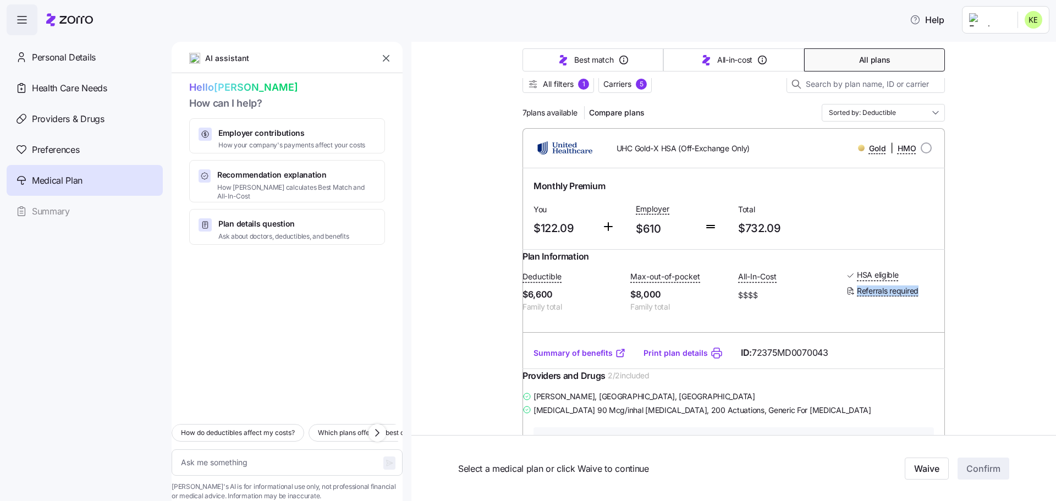
drag, startPoint x: 924, startPoint y: 303, endPoint x: 836, endPoint y: 308, distance: 88.2
click at [836, 308] on div "Plan Information Deductible $6,600 Family total Max-out-of-pocket $8,000 Family…" at bounding box center [734, 294] width 423 height 88
click at [870, 313] on div "Deductible $6,600 Family total Max-out-of-pocket $8,000 Family total All-In-Cos…" at bounding box center [734, 291] width 423 height 56
drag, startPoint x: 912, startPoint y: 304, endPoint x: 847, endPoint y: 300, distance: 64.5
click at [847, 297] on div "Referrals required" at bounding box center [895, 291] width 99 height 11
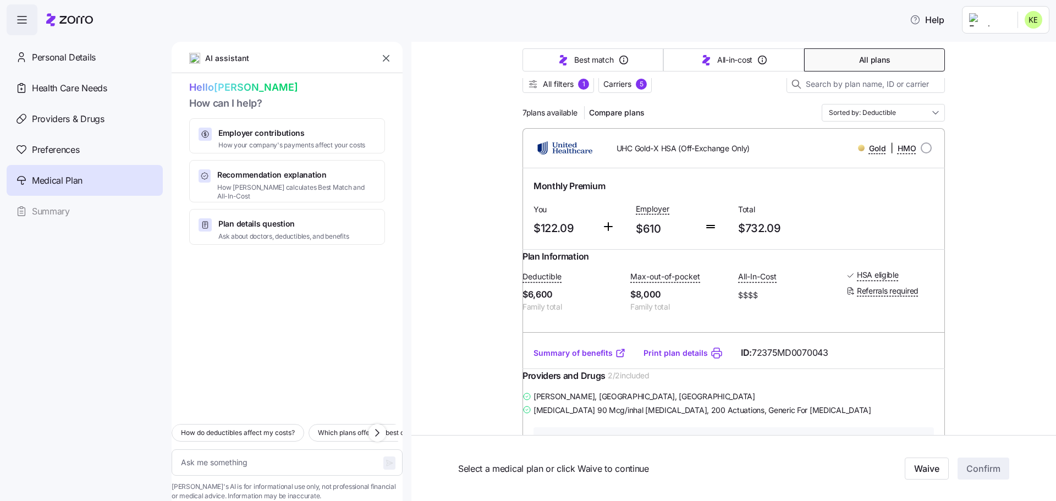
click at [803, 315] on div "Deductible $6,600 Family total Max-out-of-pocket $8,000 Family total All-In-Cos…" at bounding box center [734, 291] width 423 height 56
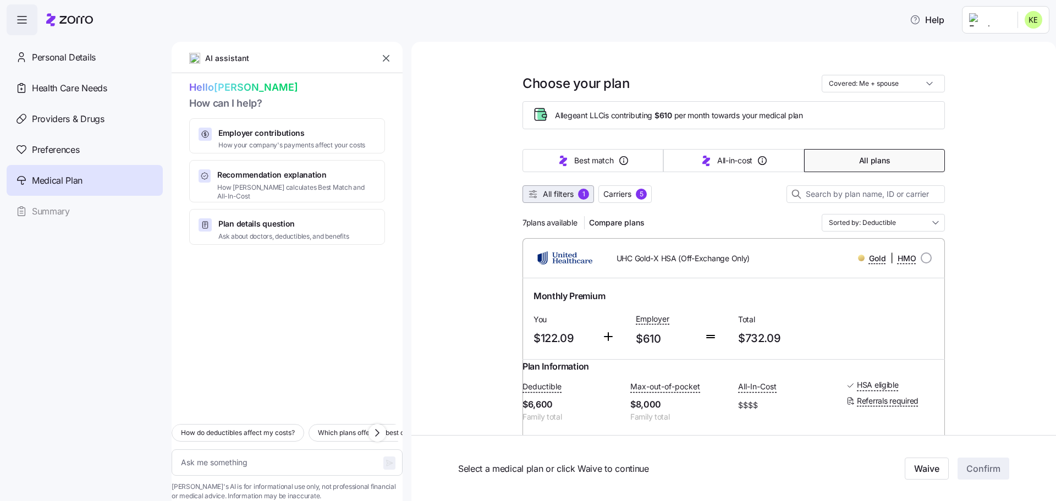
click at [566, 194] on span "All filters" at bounding box center [558, 194] width 31 height 11
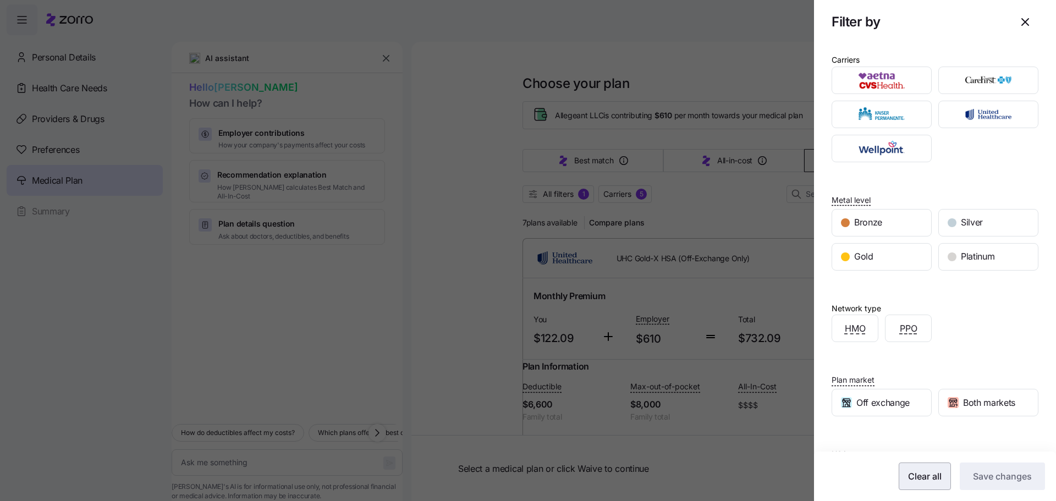
click at [915, 476] on span "Clear all" at bounding box center [925, 476] width 34 height 13
drag, startPoint x: 1004, startPoint y: 469, endPoint x: 739, endPoint y: 178, distance: 393.4
click at [1004, 469] on button "Save changes" at bounding box center [1002, 477] width 85 height 28
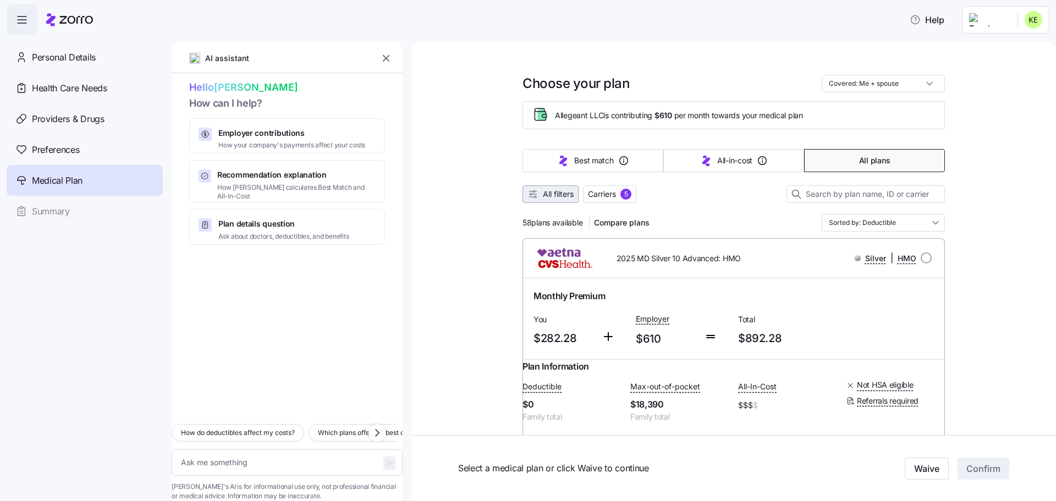
click at [547, 196] on span "All filters" at bounding box center [558, 194] width 31 height 11
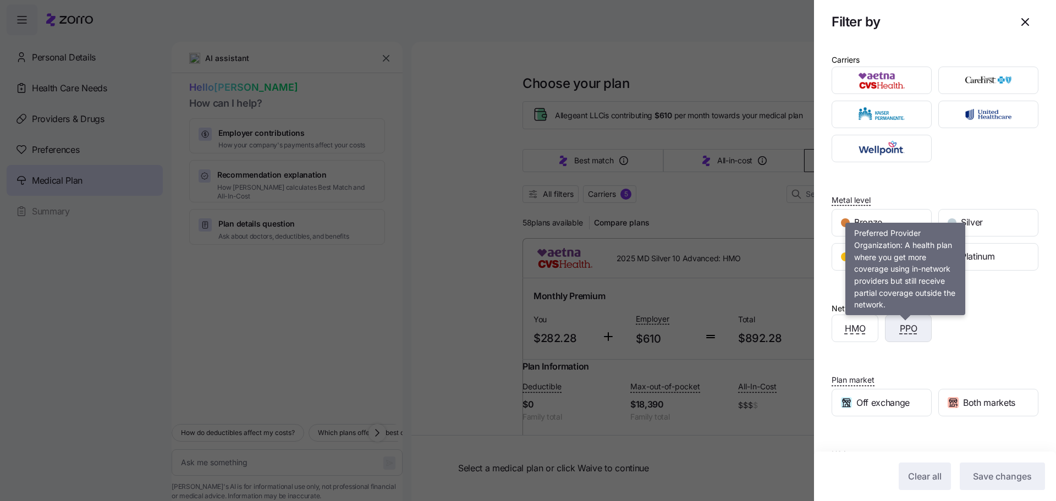
click at [908, 328] on span "PPO" at bounding box center [909, 329] width 18 height 14
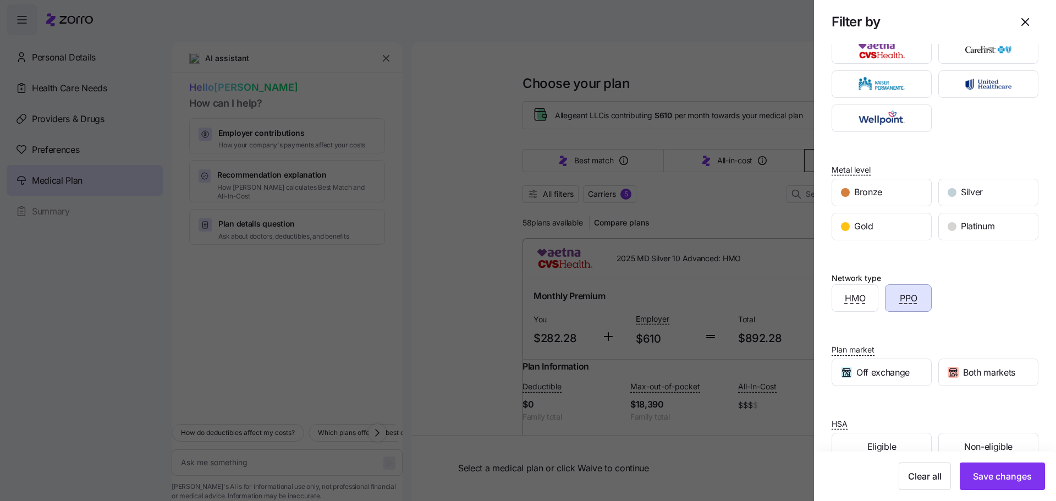
scroll to position [57, 0]
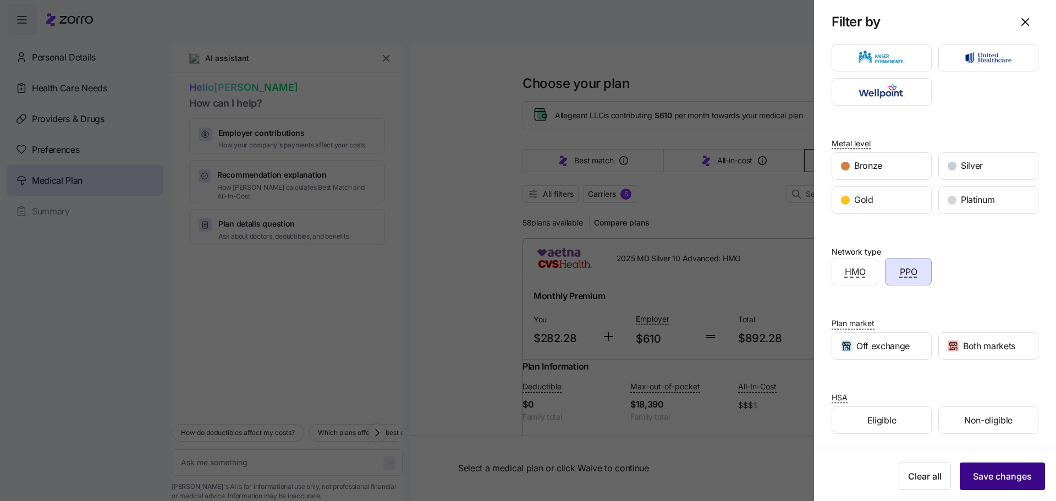
click at [1002, 478] on span "Save changes" at bounding box center [1002, 476] width 59 height 13
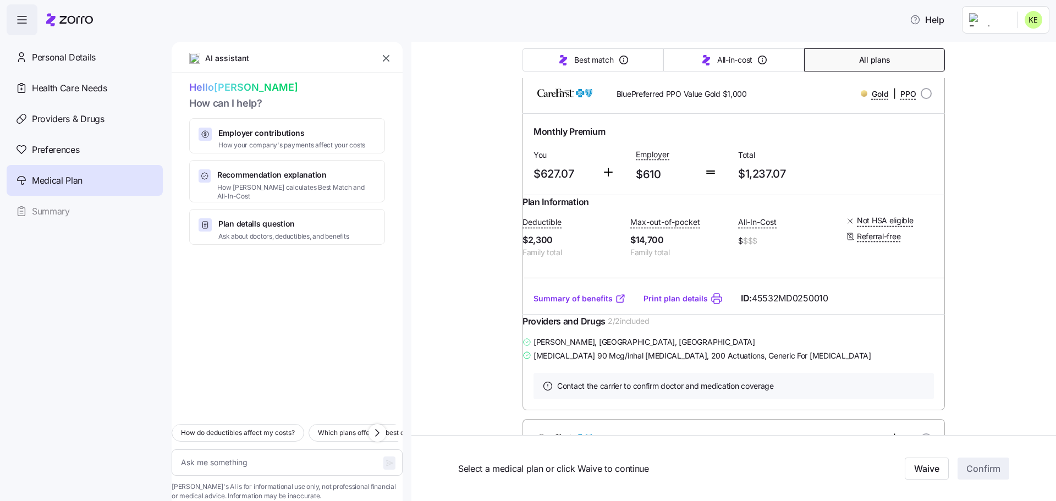
scroll to position [165, 0]
click at [561, 304] on link "Summary of benefits" at bounding box center [580, 298] width 92 height 11
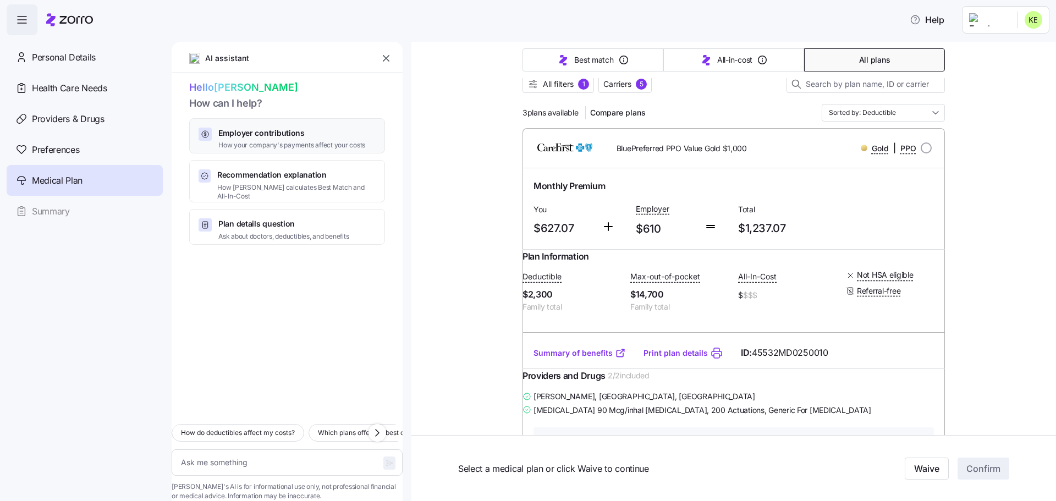
click at [284, 136] on span "Employer contributions" at bounding box center [291, 133] width 147 height 11
type textarea "x"
type textarea "Can you explain how my employer contributions work and how they affect my month…"
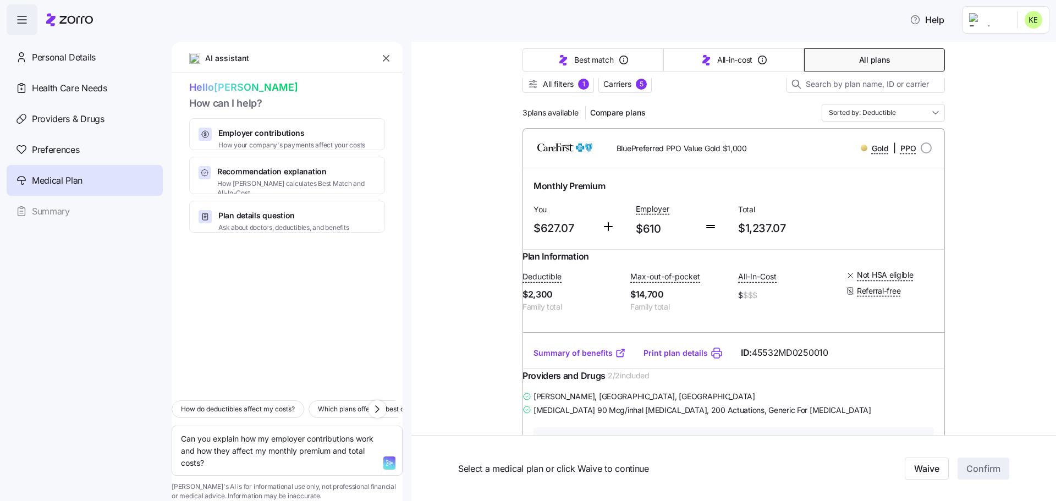
click at [385, 459] on icon "button" at bounding box center [389, 463] width 9 height 9
type textarea "x"
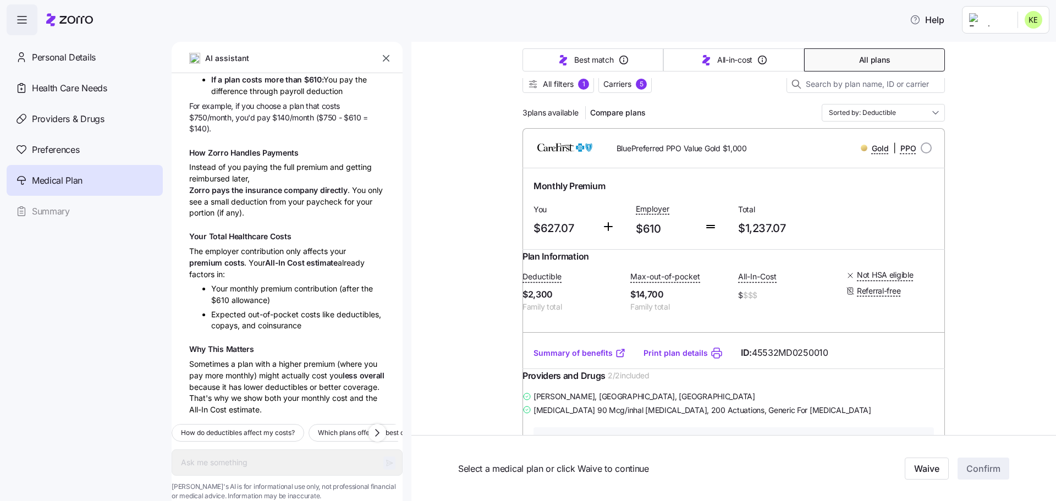
type textarea "x"
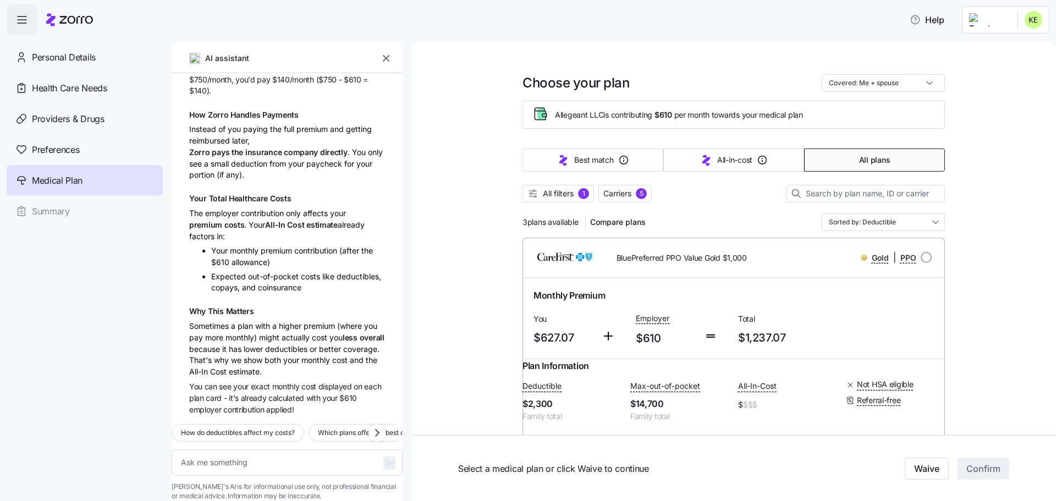
scroll to position [0, 0]
